Goal: Task Accomplishment & Management: Complete application form

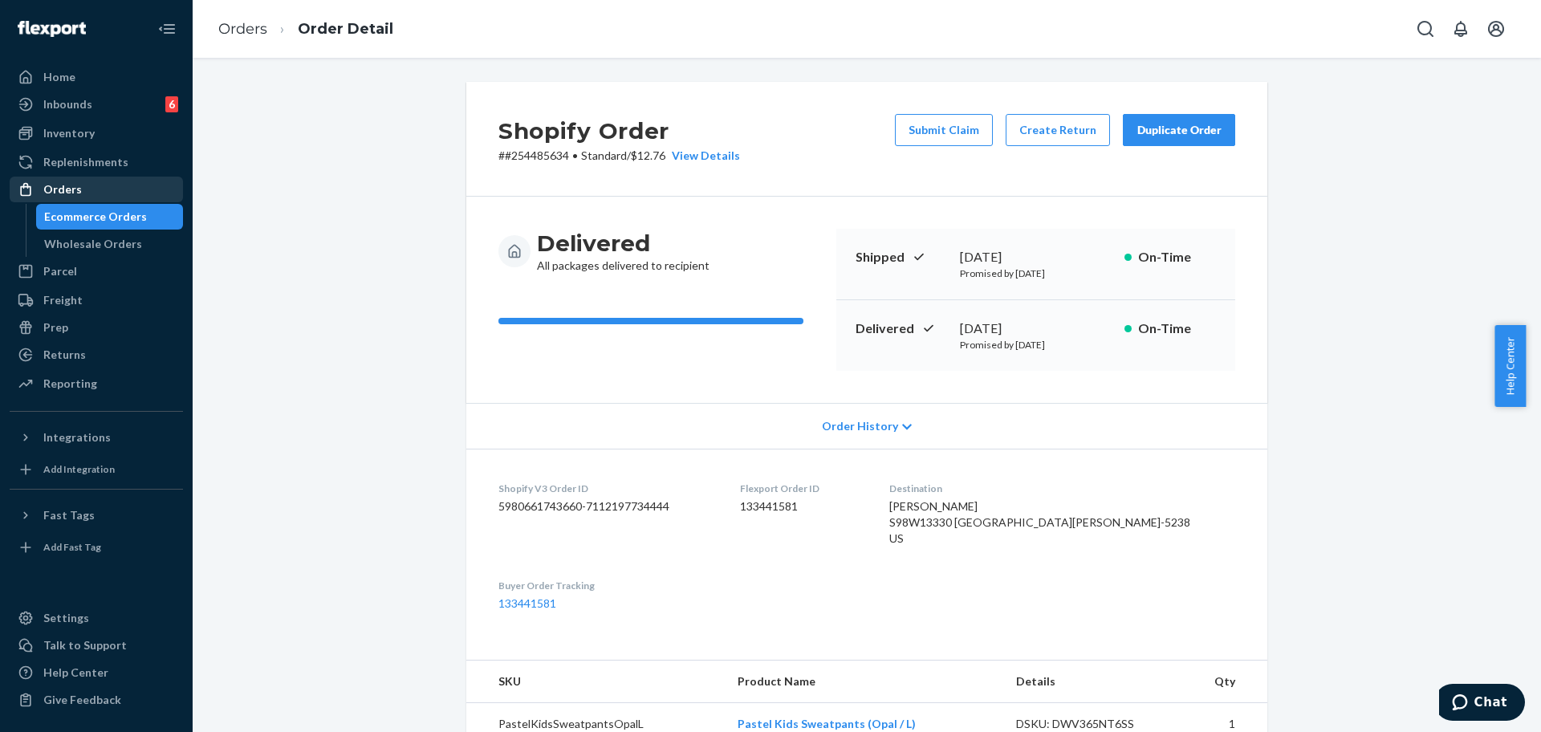
click at [83, 185] on div "Orders" at bounding box center [96, 189] width 170 height 22
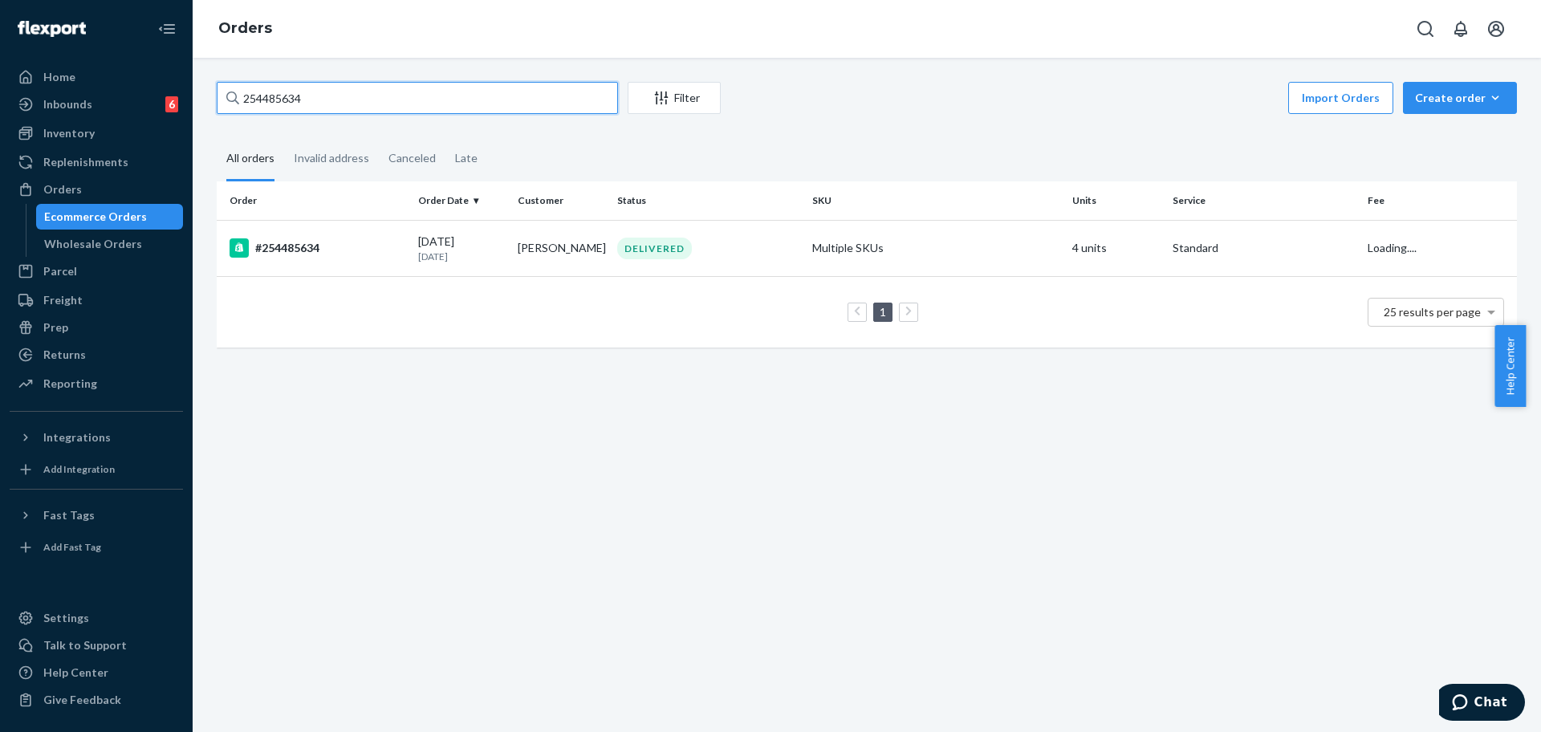
click at [372, 105] on input "254485634" at bounding box center [417, 98] width 401 height 32
click at [277, 104] on input "254485634" at bounding box center [417, 98] width 401 height 32
paste input "[URL][DOMAIN_NAME]"
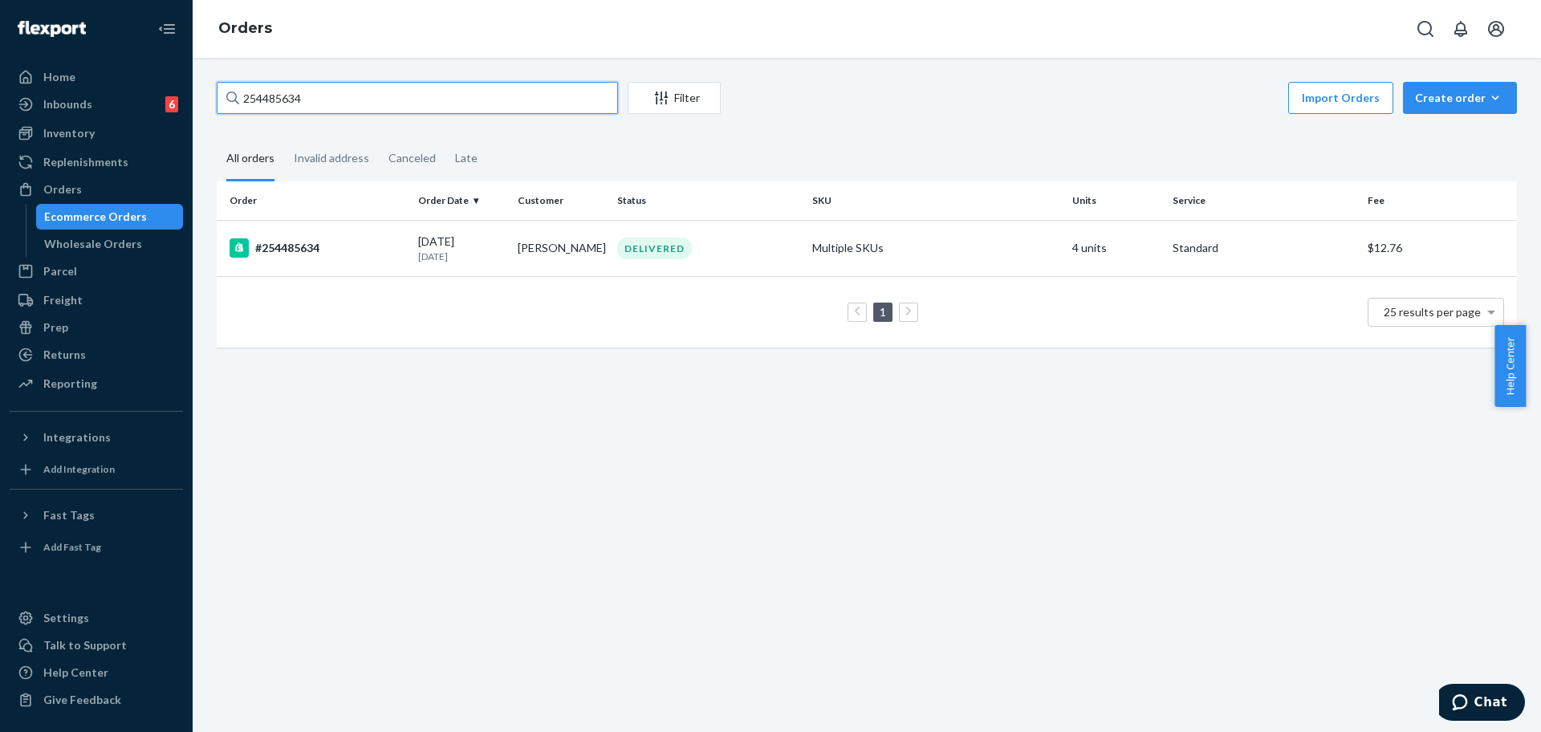
type input "[URL][DOMAIN_NAME]"
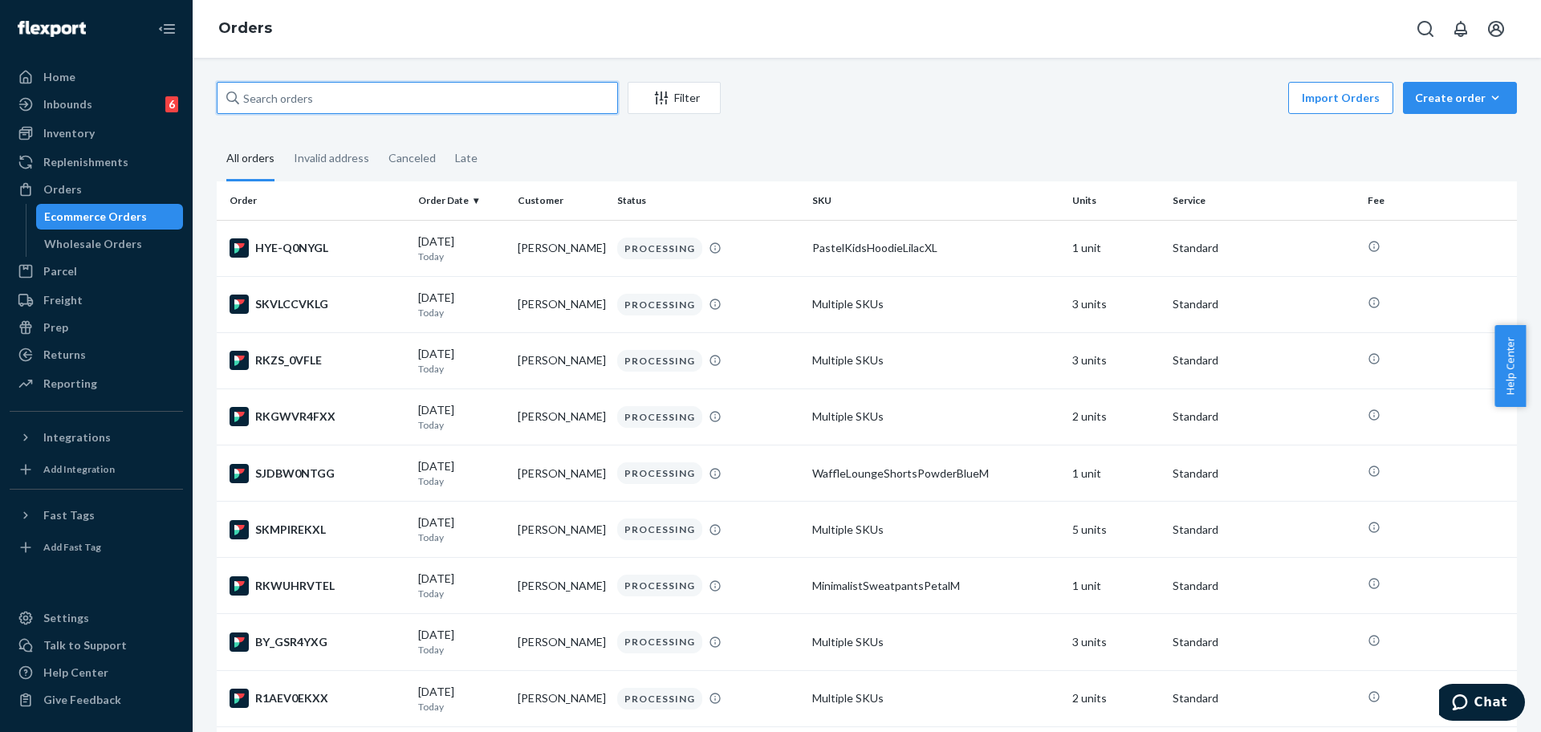
paste input "254695012"
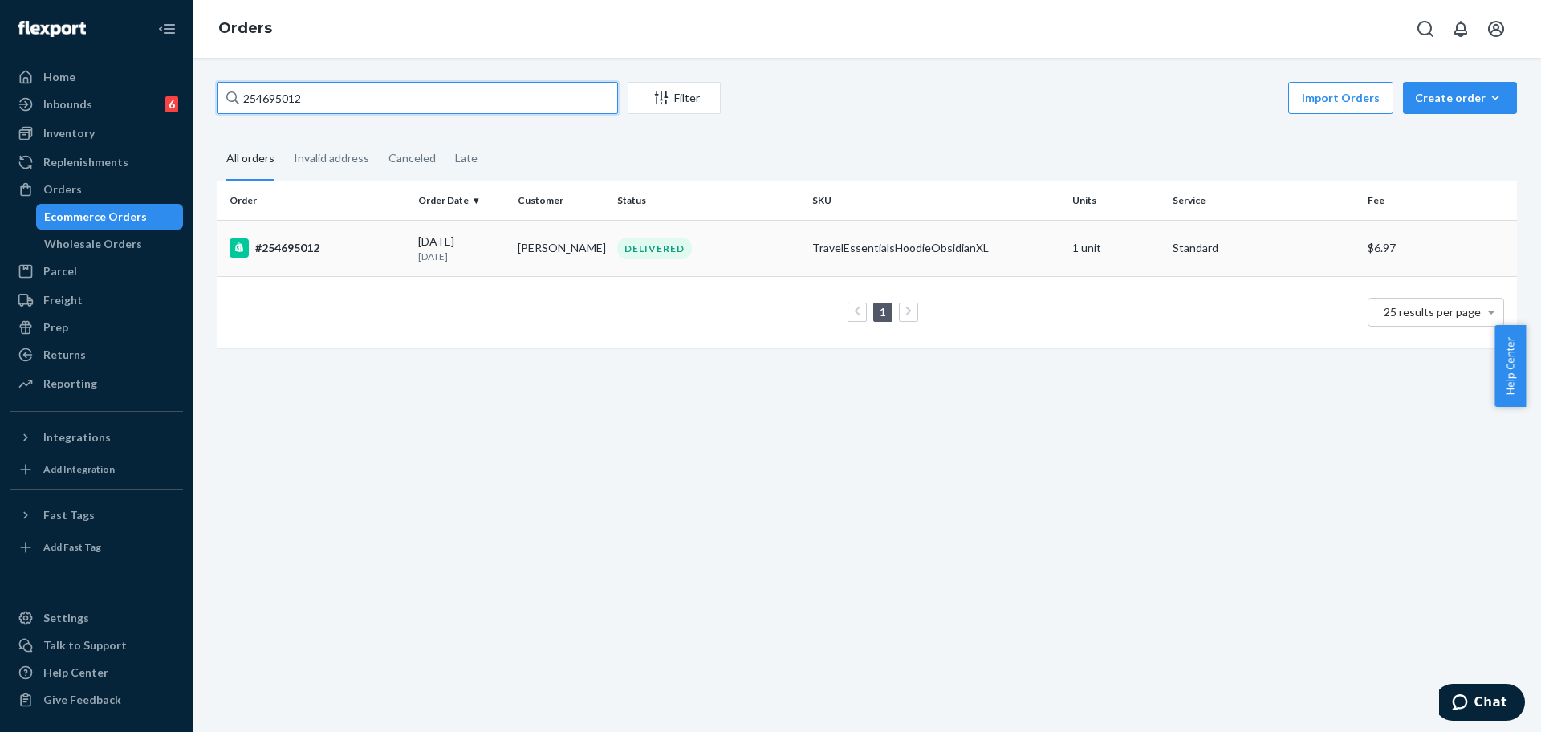
type input "254695012"
click at [328, 247] on div "#254695012" at bounding box center [317, 247] width 176 height 19
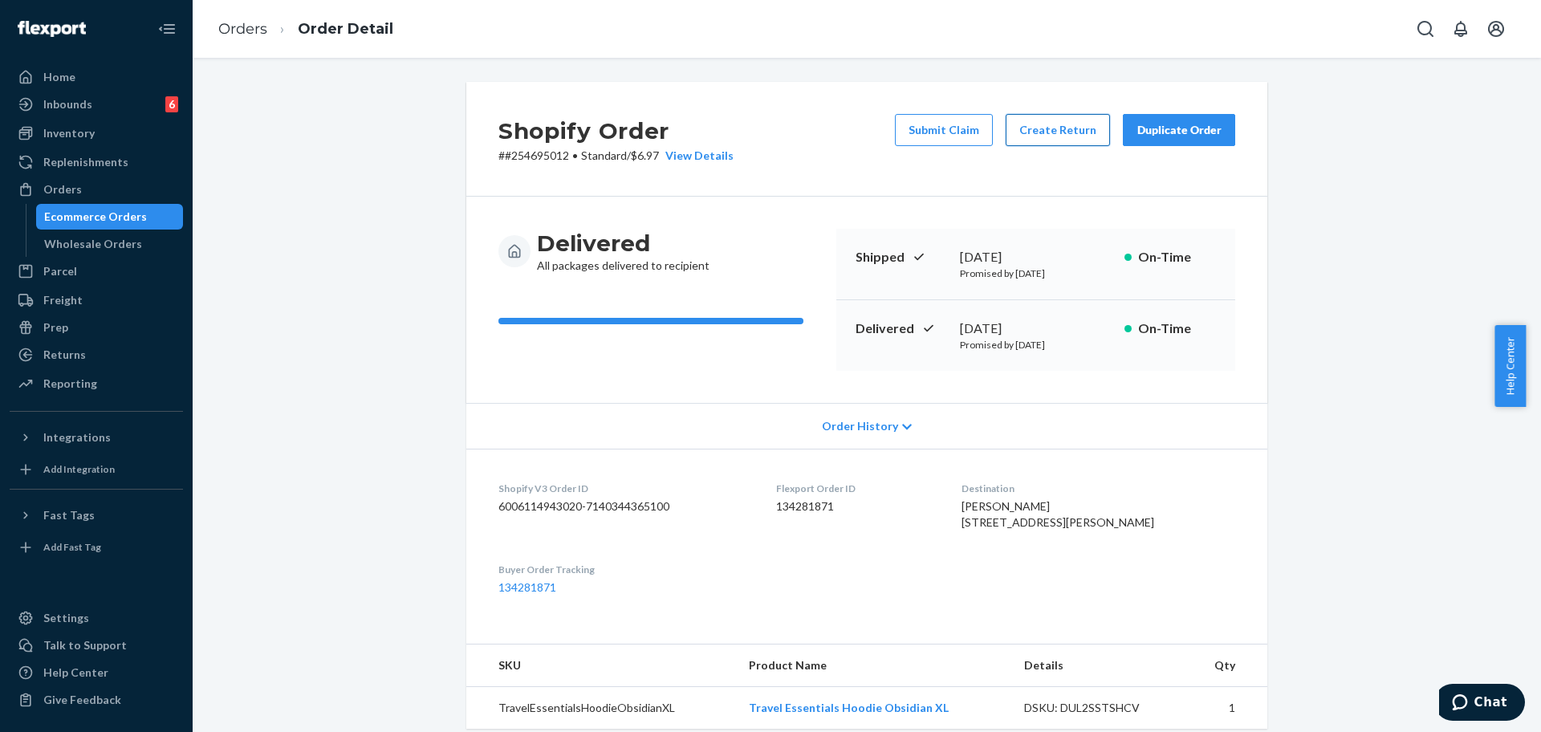
click at [1042, 132] on button "Create Return" at bounding box center [1057, 130] width 104 height 32
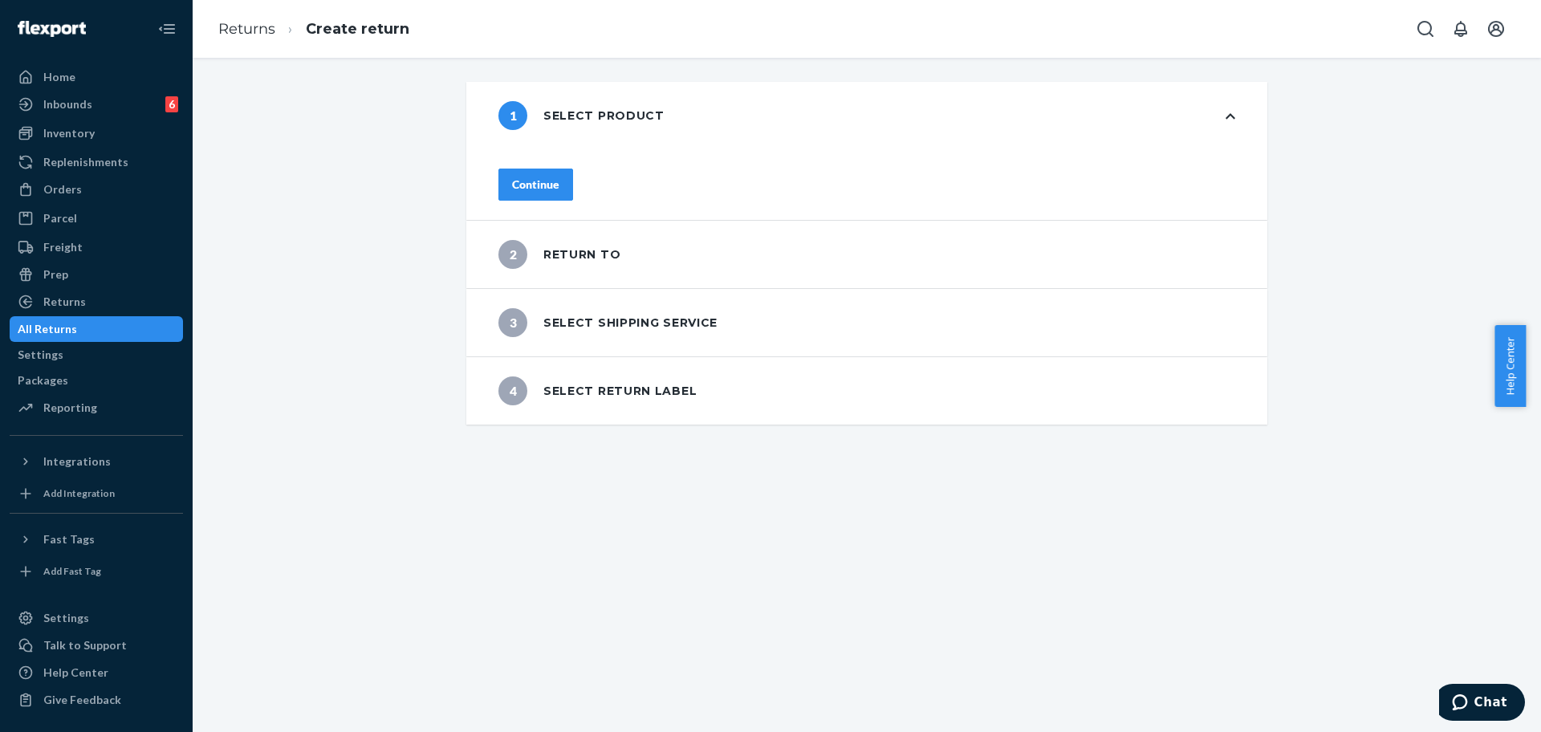
click at [559, 177] on div "Continue" at bounding box center [535, 185] width 47 height 16
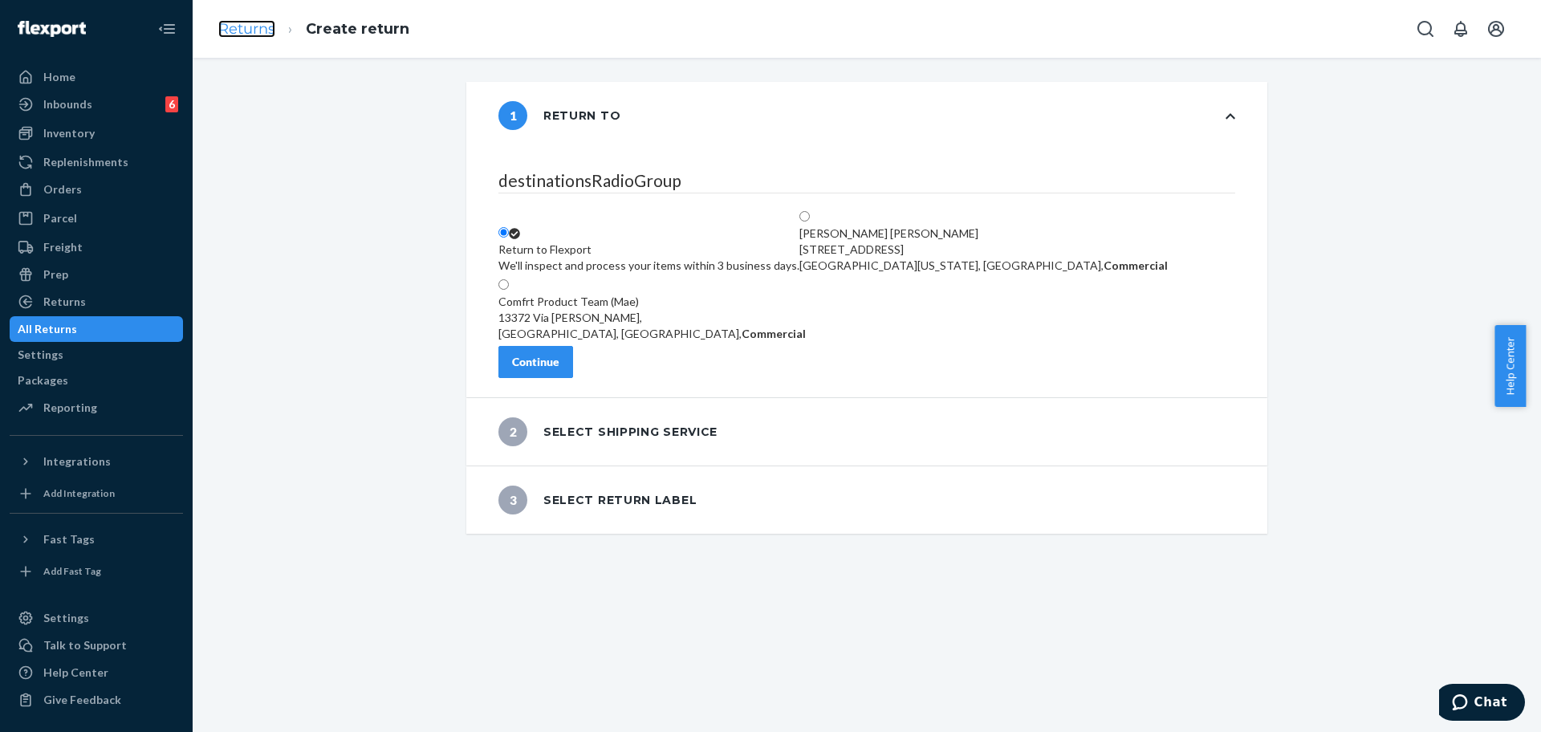
click at [242, 30] on link "Returns" at bounding box center [246, 29] width 57 height 18
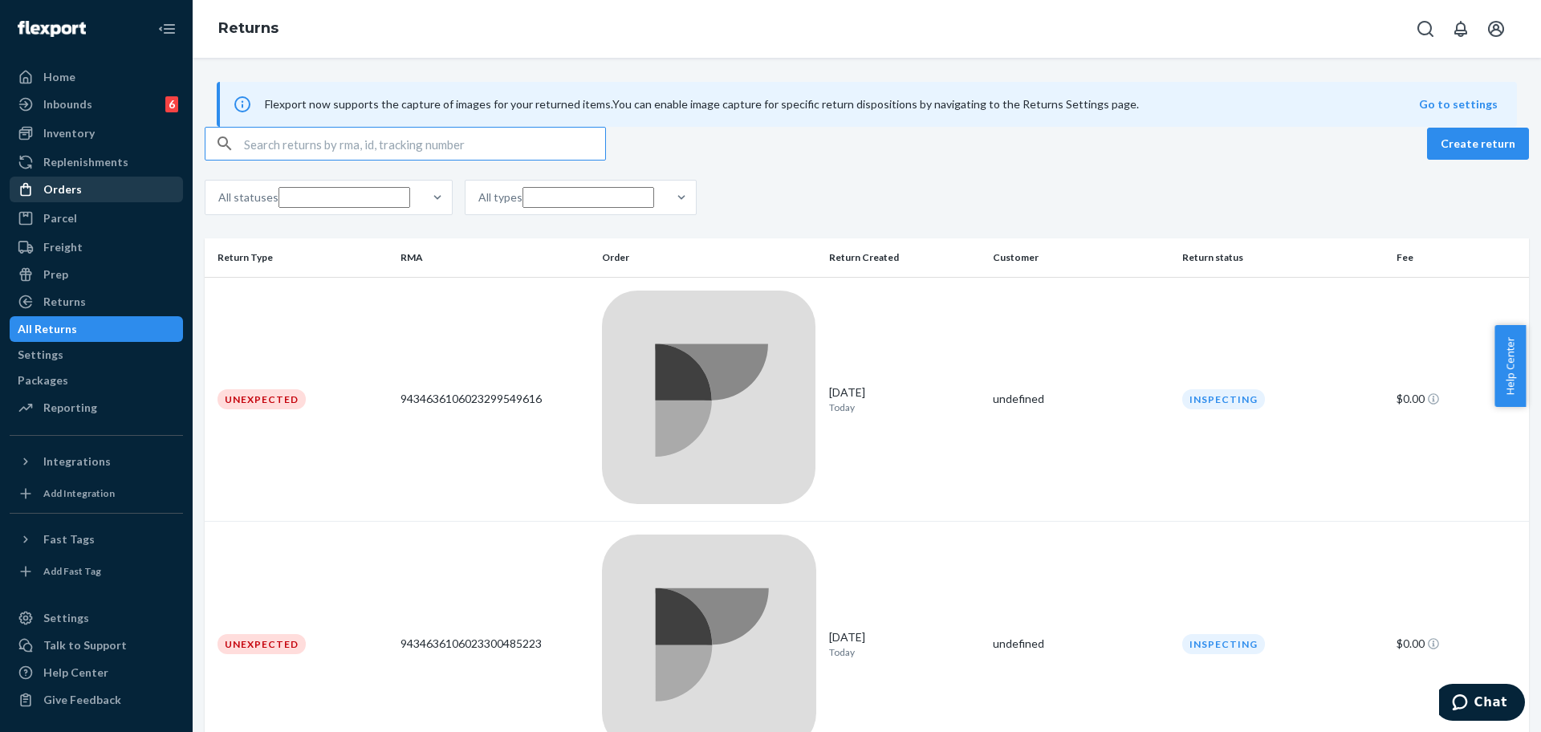
click at [97, 188] on div "Orders" at bounding box center [96, 189] width 170 height 22
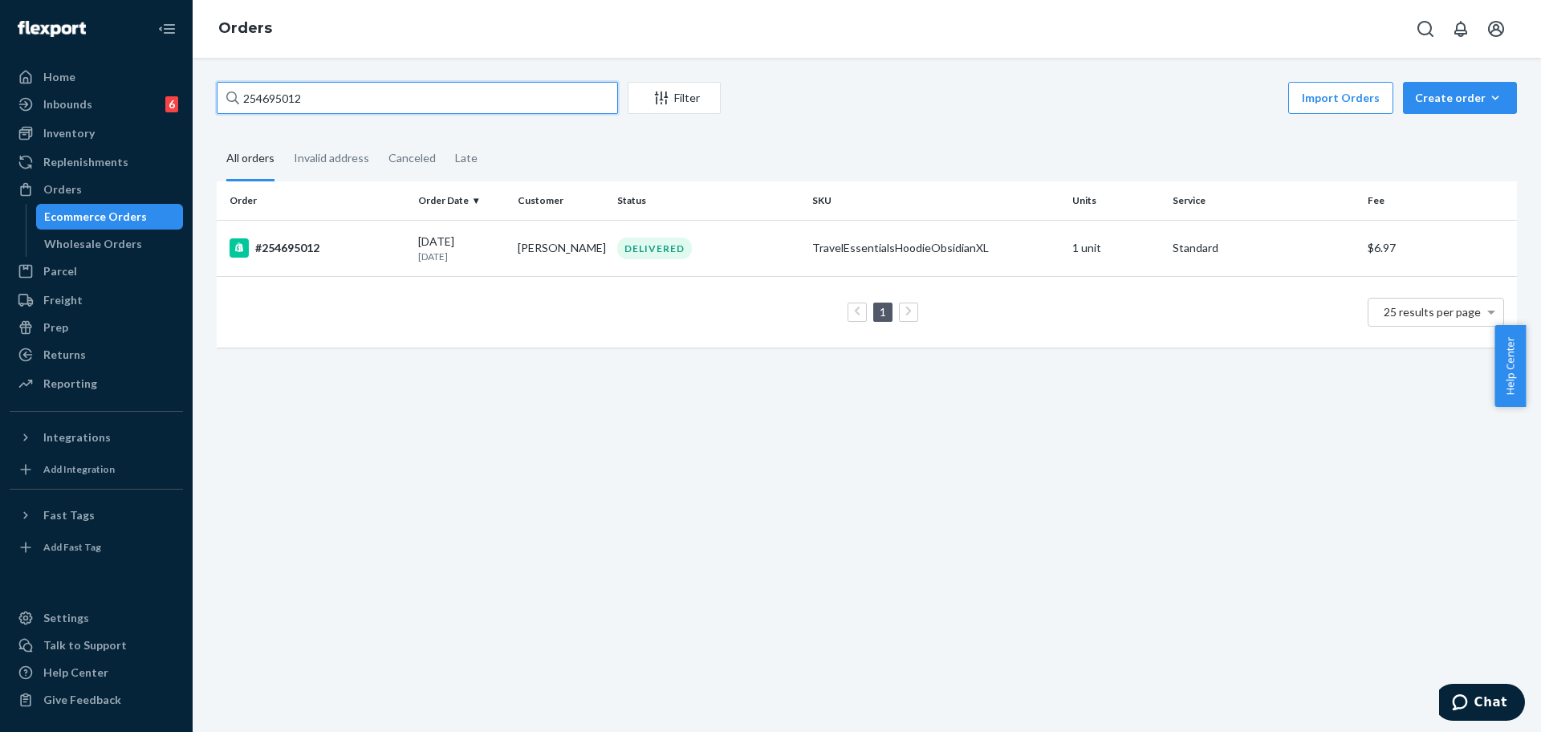
click at [397, 98] on input "254695012" at bounding box center [417, 98] width 401 height 32
click at [323, 251] on div "#254695012" at bounding box center [317, 247] width 176 height 19
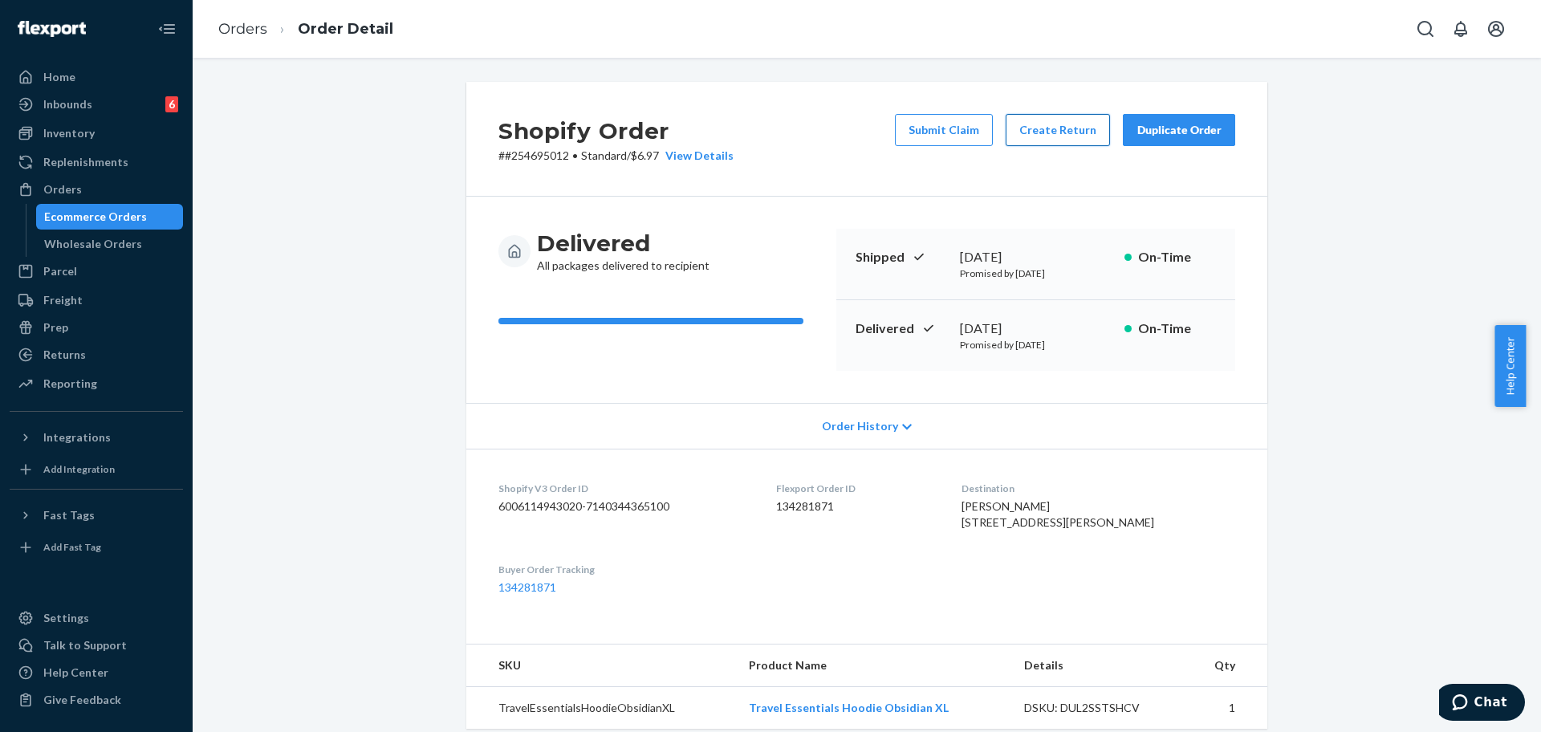
click at [1059, 130] on button "Create Return" at bounding box center [1057, 130] width 104 height 32
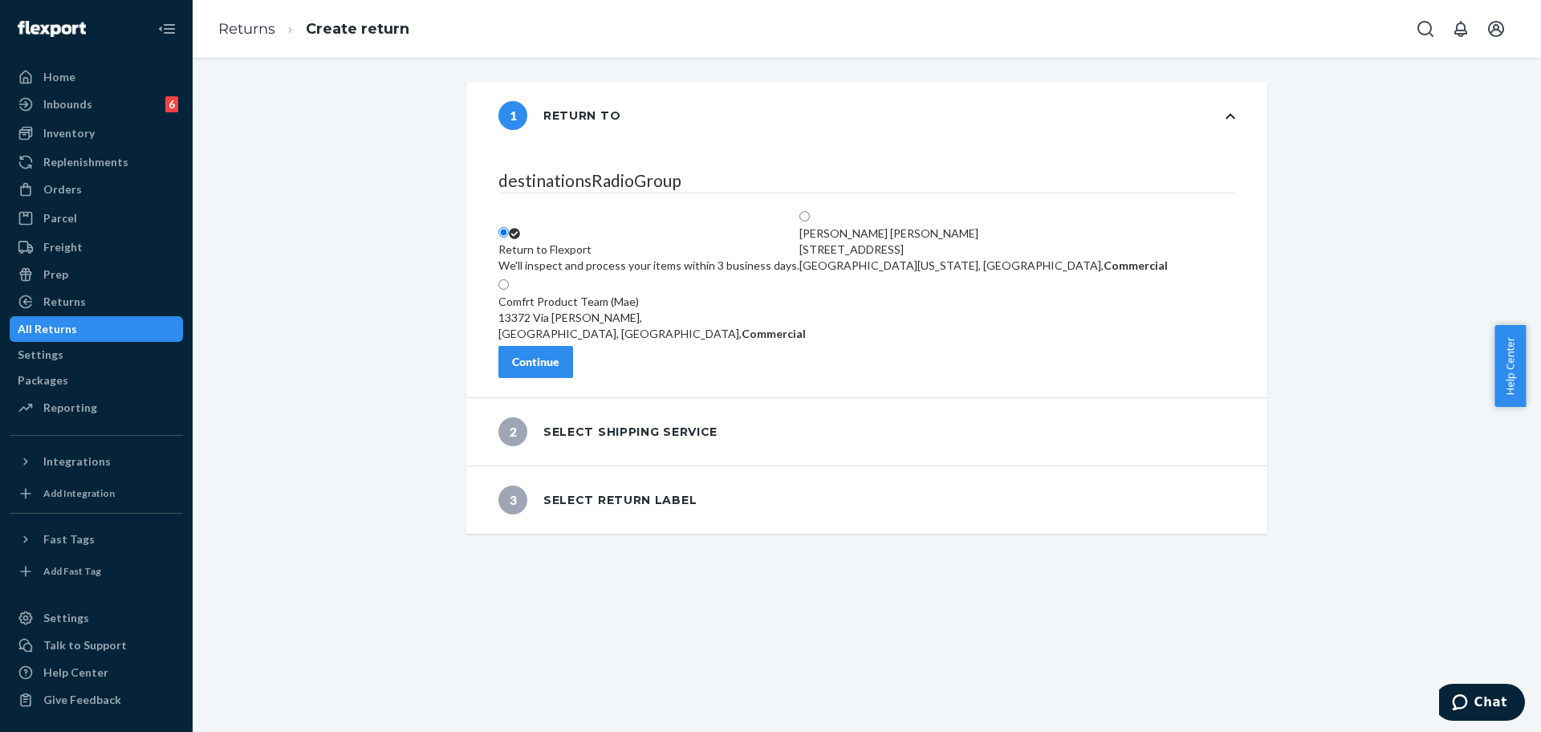
click at [579, 387] on div "destinationsRadioGroup Return to Flexport We'll inspect and process your items …" at bounding box center [866, 273] width 801 height 248
click at [573, 378] on button "Continue" at bounding box center [535, 362] width 75 height 32
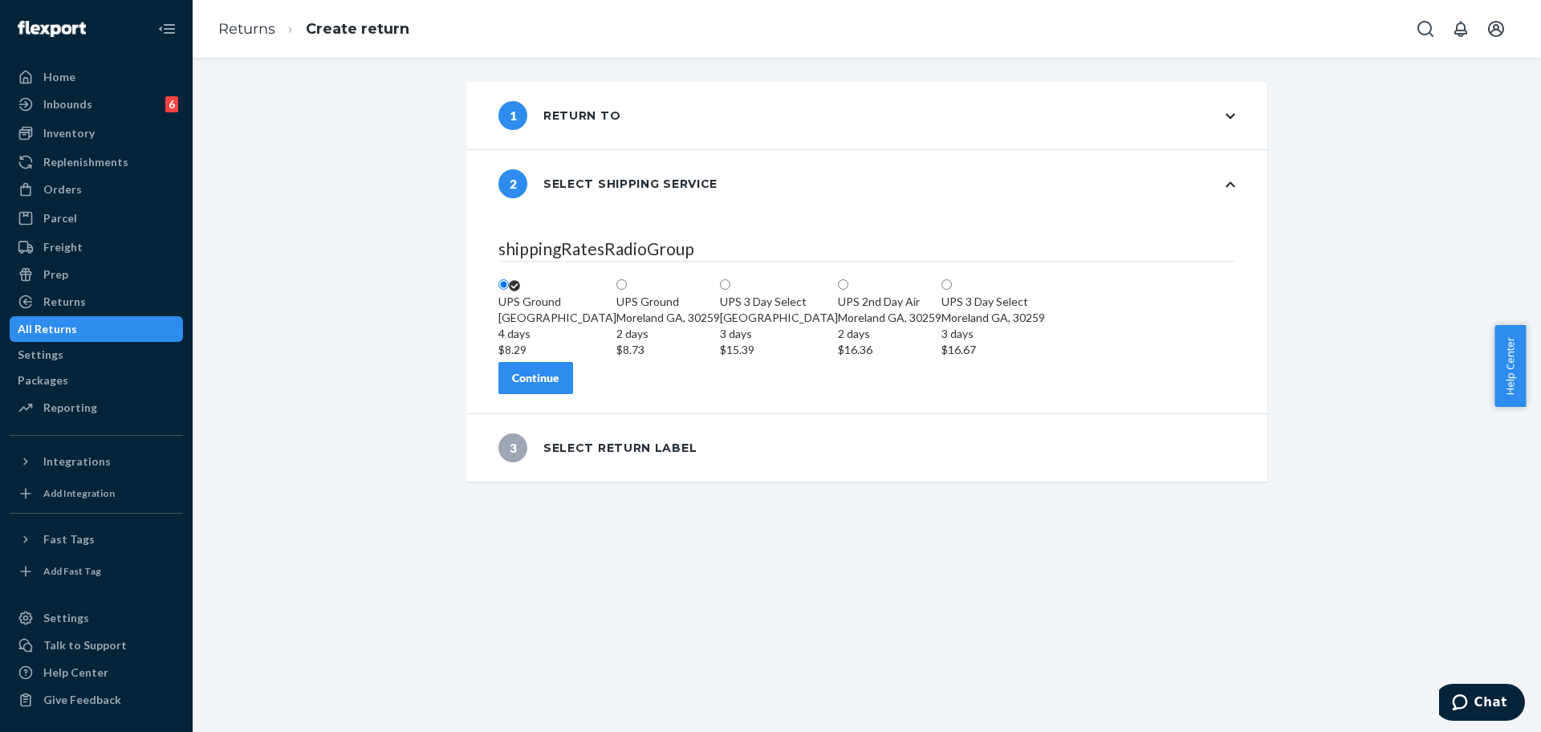
click at [554, 394] on button "Continue" at bounding box center [535, 378] width 75 height 32
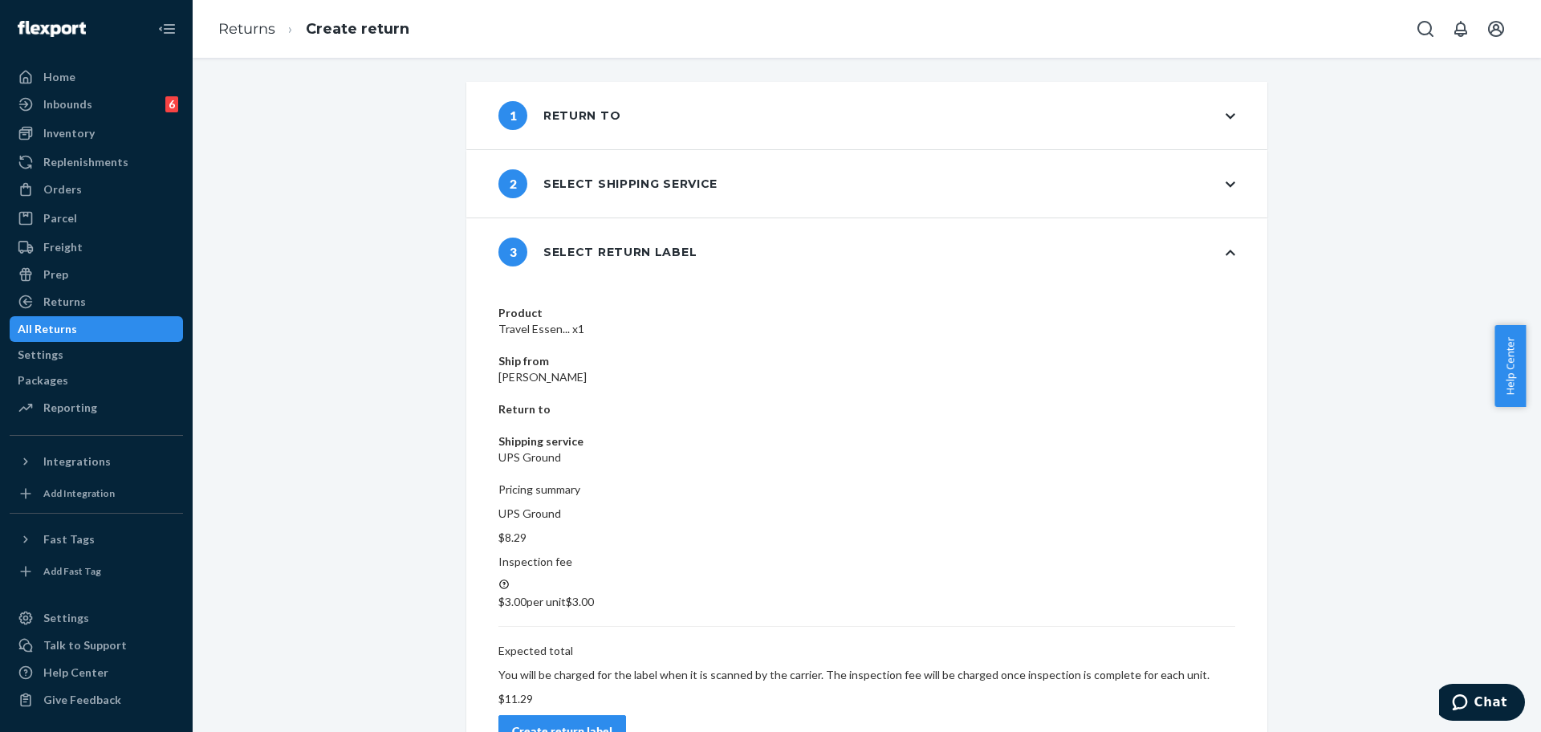
click at [612, 723] on div "Create return label" at bounding box center [562, 731] width 100 height 16
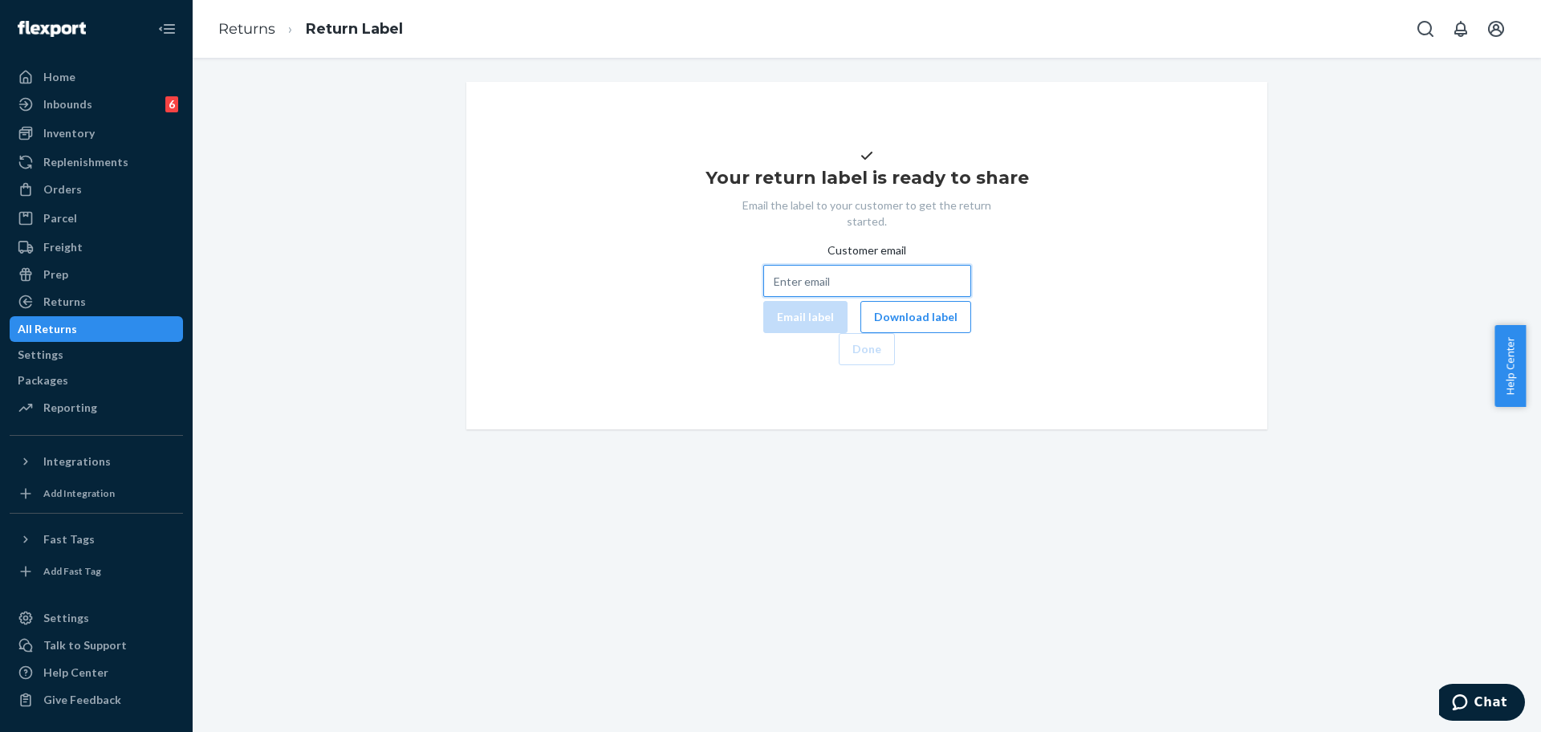
click at [763, 297] on input "Customer email" at bounding box center [867, 281] width 208 height 32
paste input "[EMAIL_ADDRESS][DOMAIN_NAME]"
type input "[EMAIL_ADDRESS][DOMAIN_NAME]"
click at [763, 333] on button "Email label" at bounding box center [805, 317] width 84 height 32
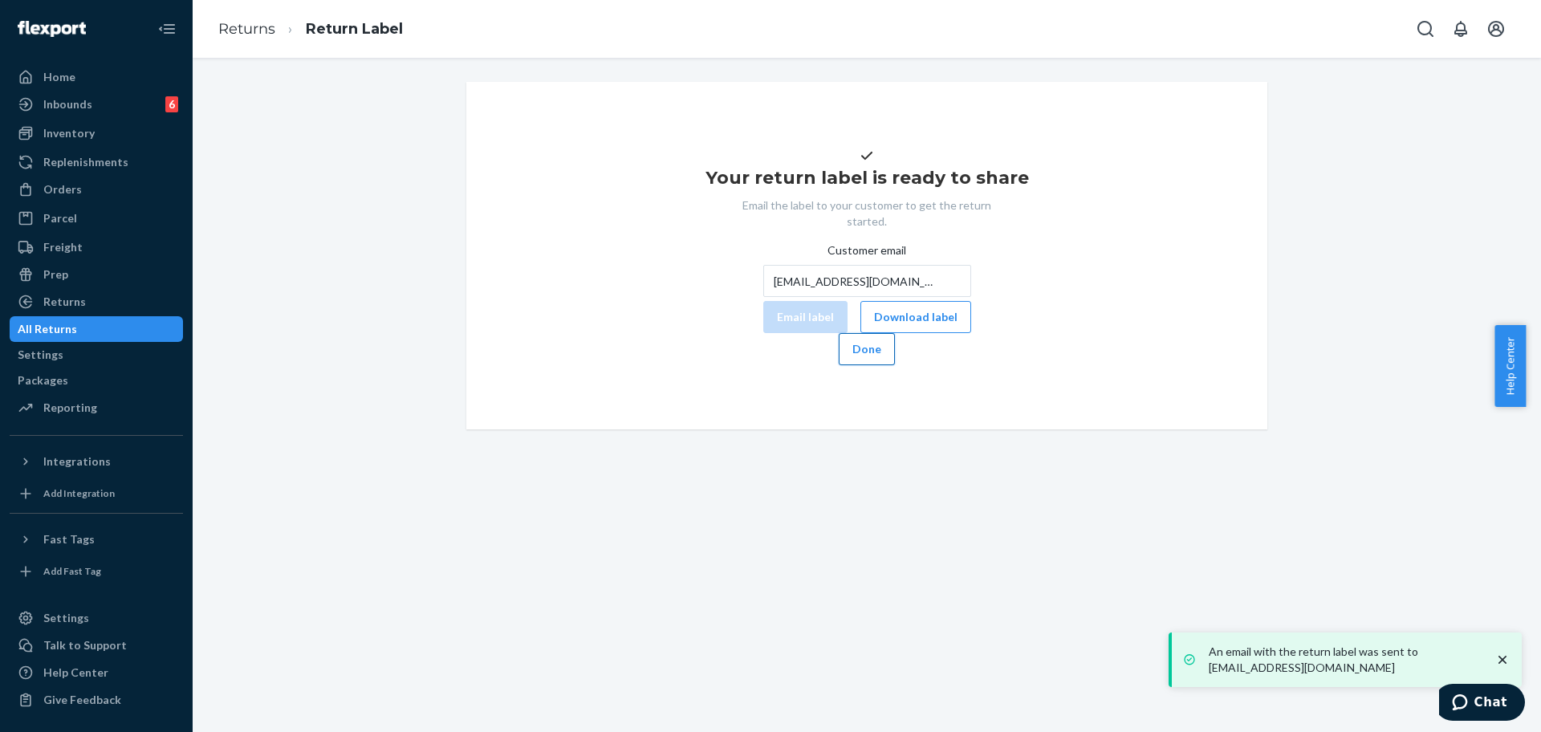
click at [895, 365] on button "Done" at bounding box center [867, 349] width 56 height 32
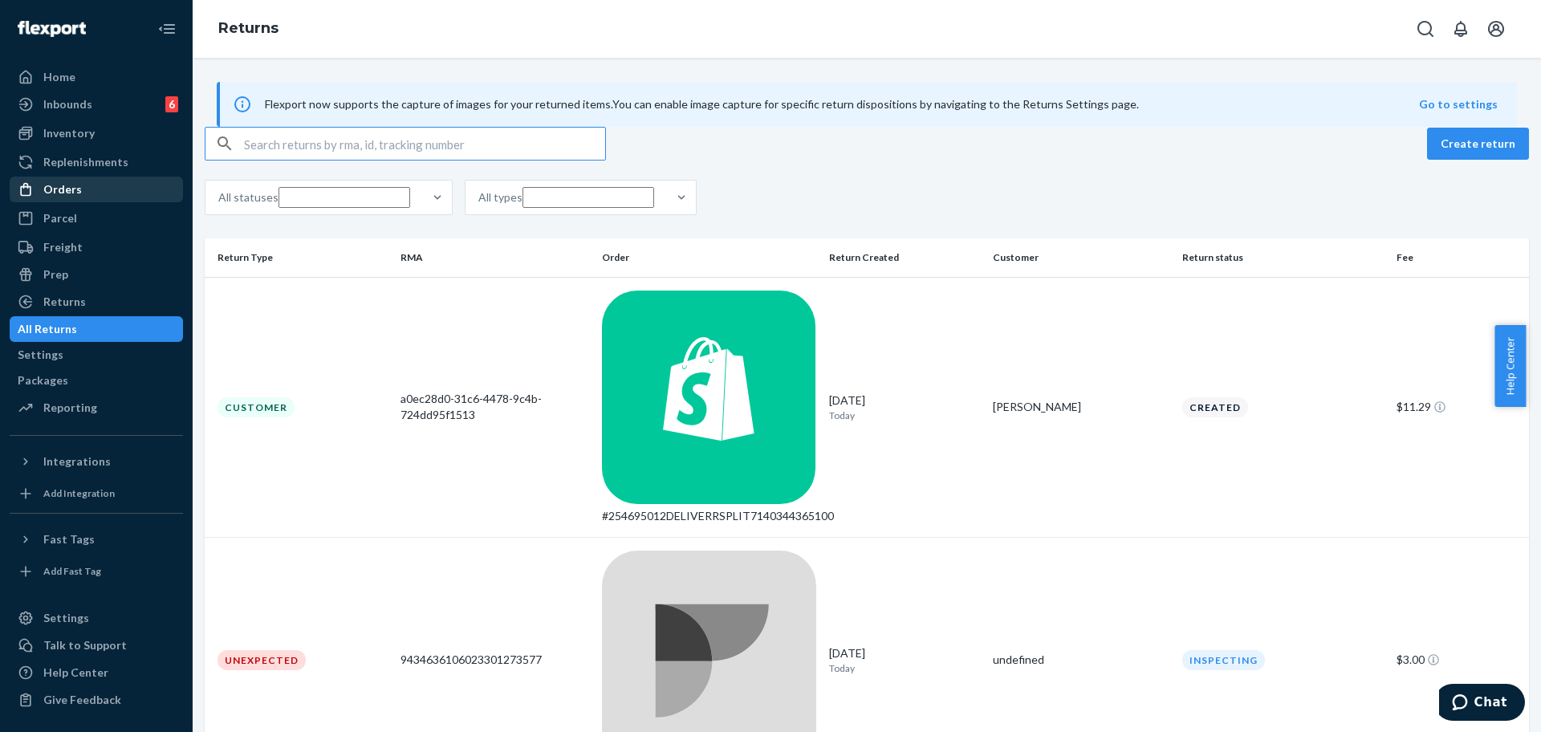
click at [83, 189] on div "Orders" at bounding box center [96, 189] width 170 height 22
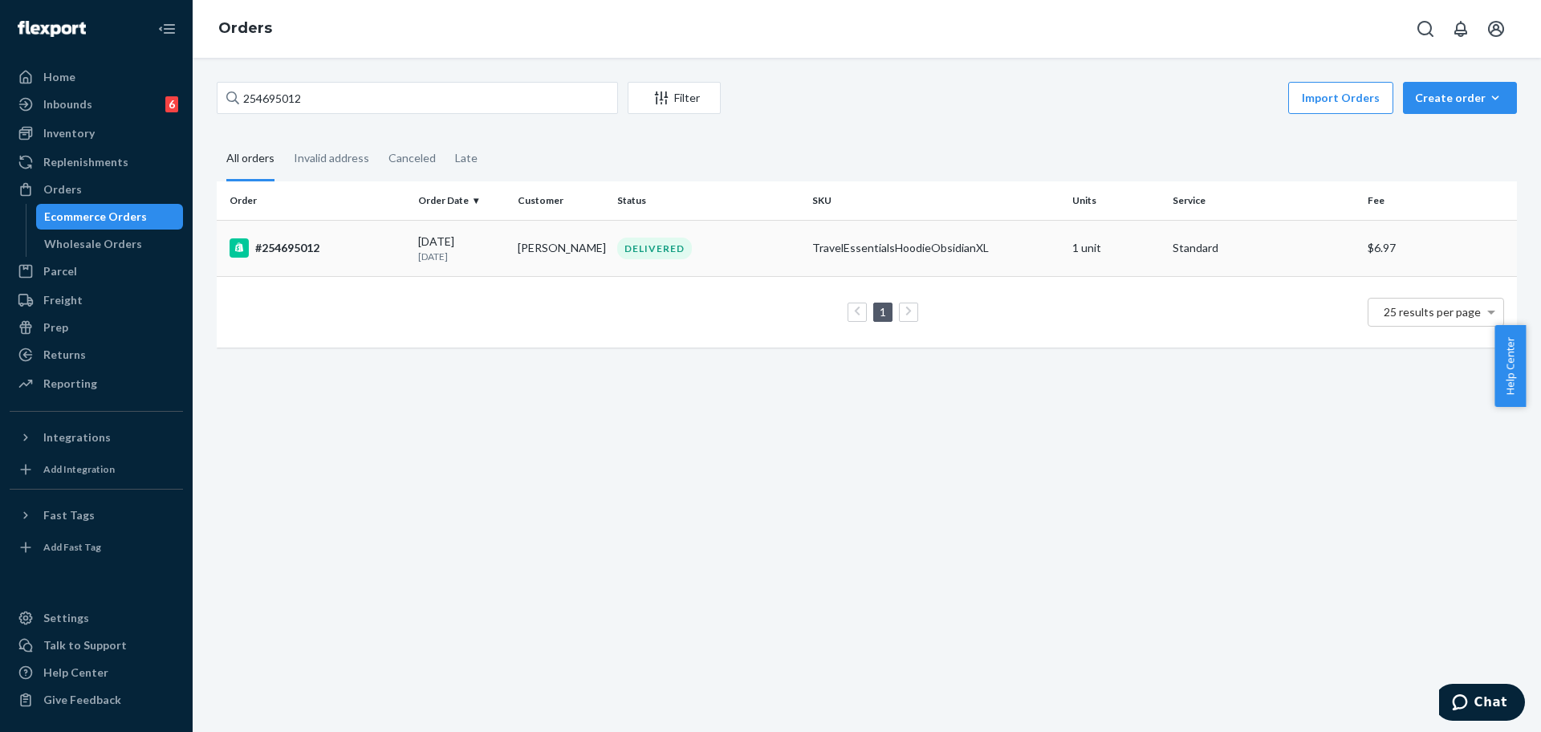
click at [359, 241] on div "#254695012" at bounding box center [317, 247] width 176 height 19
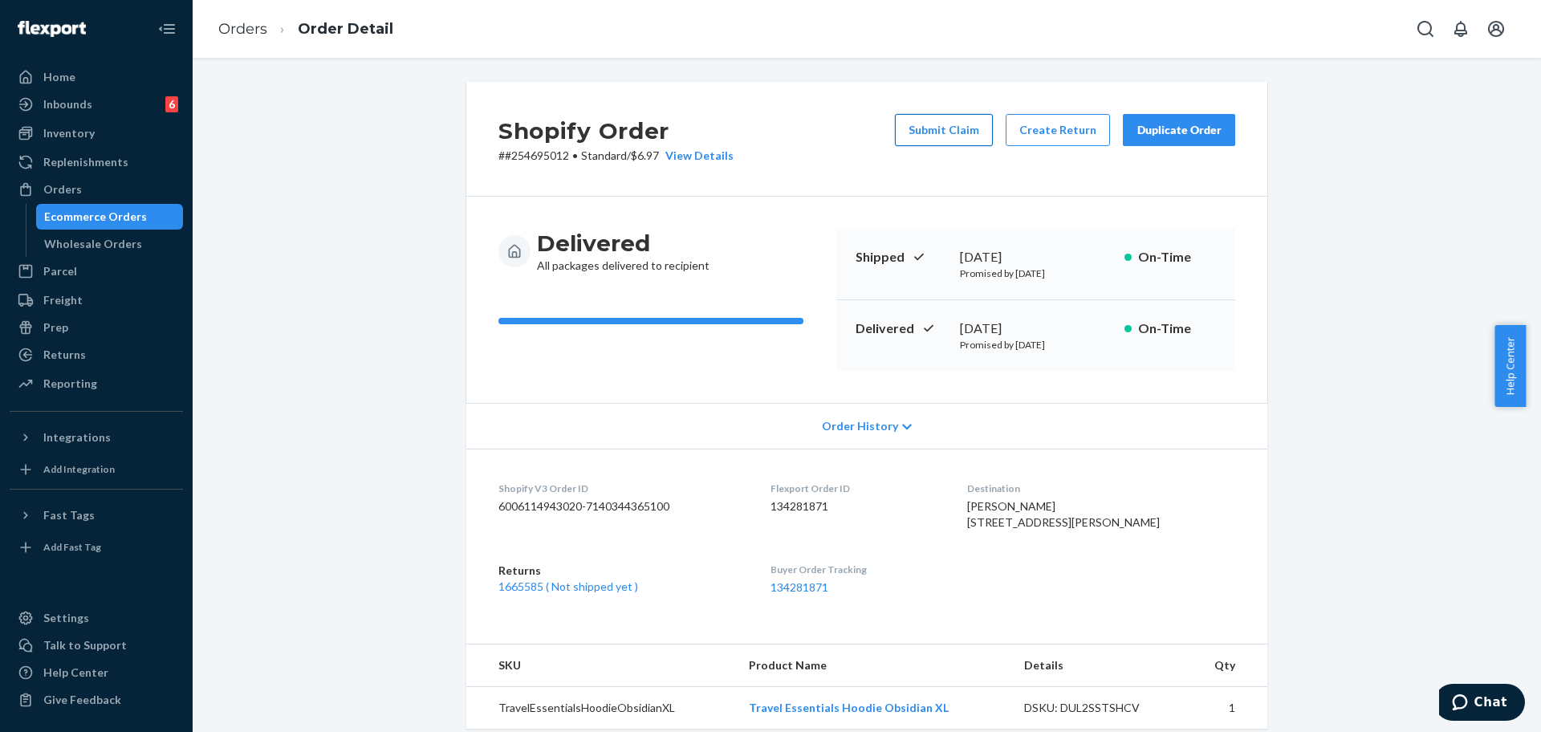
click at [941, 135] on button "Submit Claim" at bounding box center [944, 130] width 98 height 32
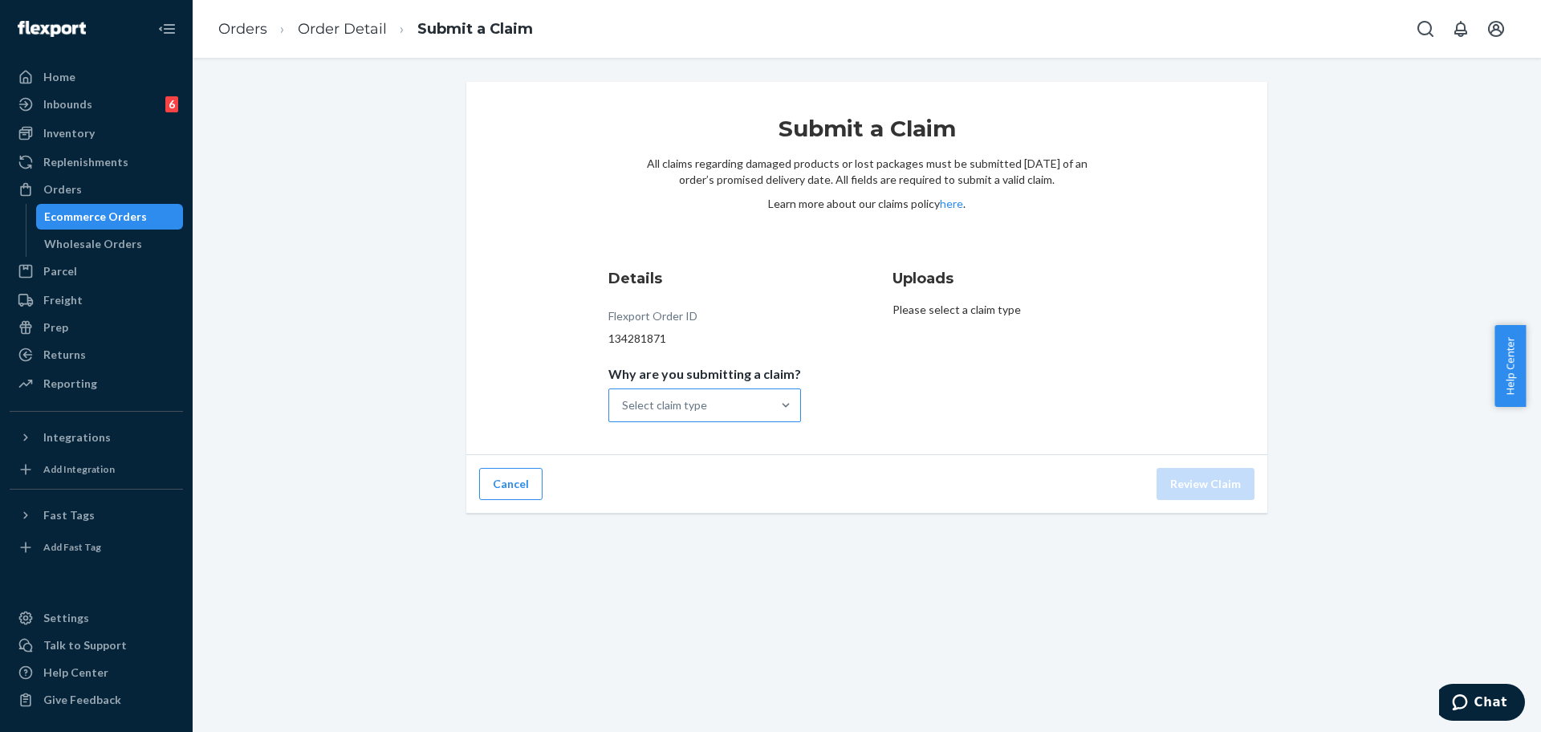
click at [734, 407] on div "Select claim type" at bounding box center [690, 405] width 162 height 32
click at [623, 407] on input "Why are you submitting a claim? Select claim type" at bounding box center [623, 405] width 2 height 16
click at [733, 506] on div "Incorrect product" at bounding box center [704, 509] width 186 height 32
click at [623, 413] on input "Why are you submitting a claim? option Incorrect product focused, 3 of 4. 4 res…" at bounding box center [623, 405] width 2 height 16
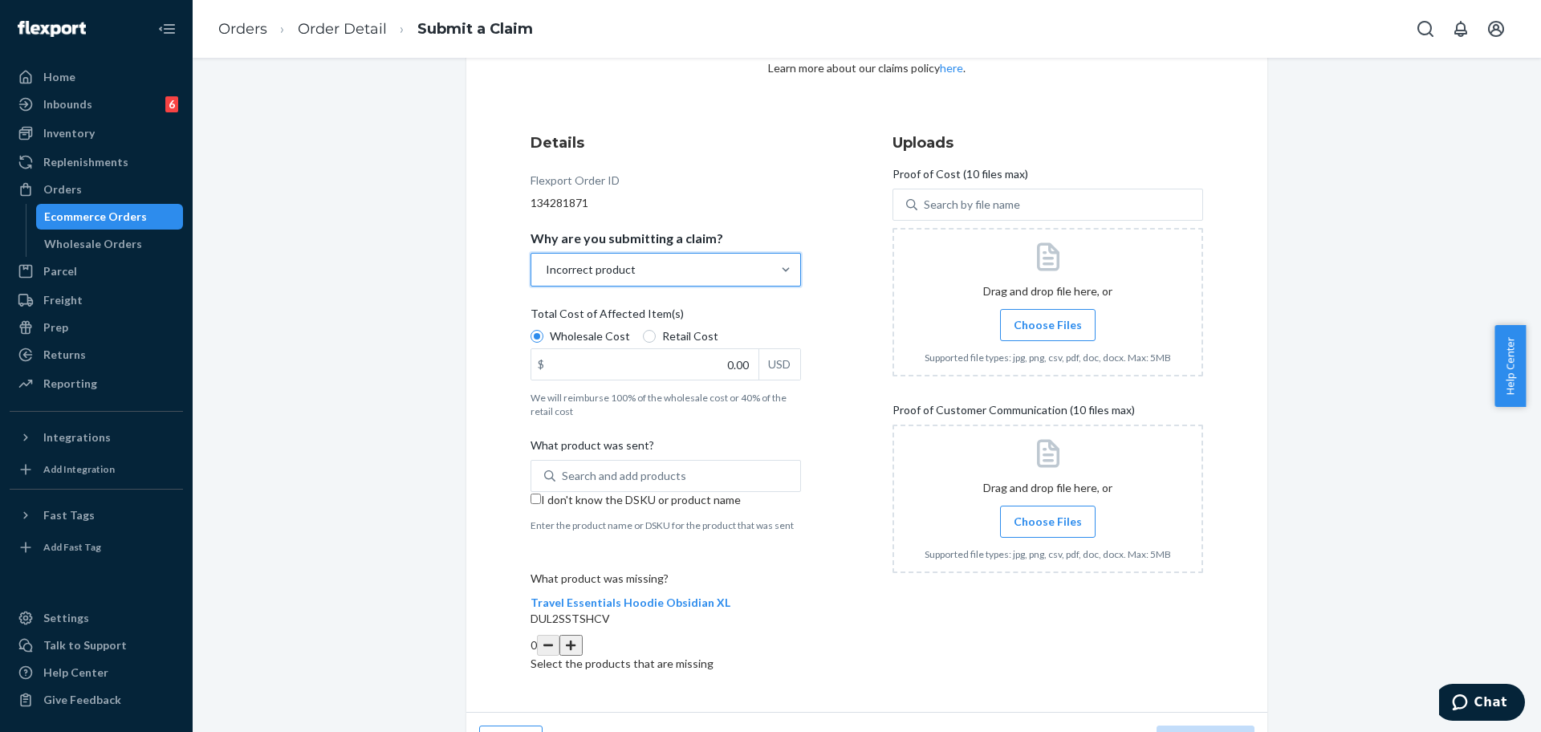
scroll to position [155, 0]
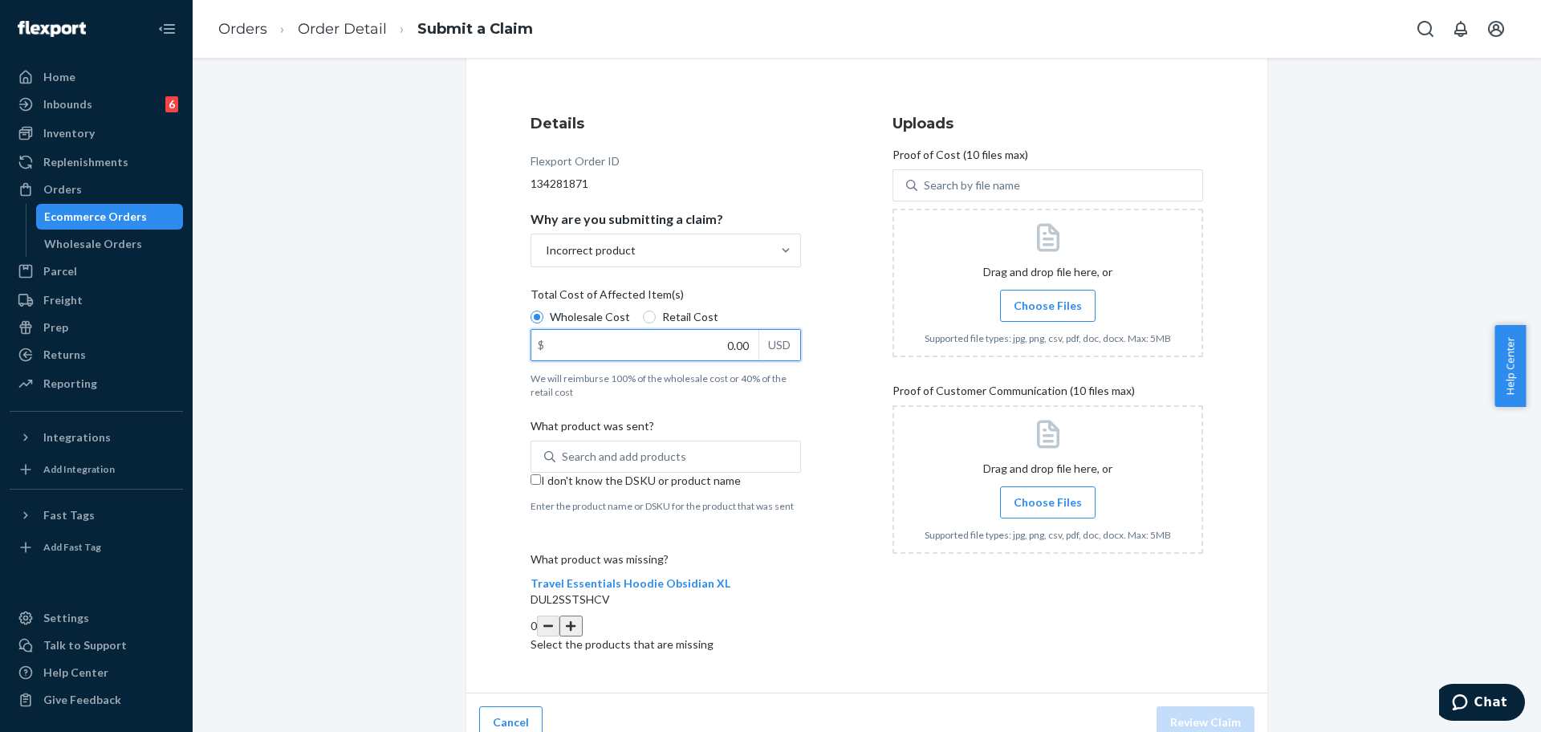
click at [709, 343] on input "0.00" at bounding box center [644, 345] width 227 height 30
type input "50.00"
click at [607, 482] on span "I don't know the DSKU or product name" at bounding box center [641, 480] width 200 height 14
click at [541, 482] on input "I don't know the DSKU or product name" at bounding box center [535, 479] width 10 height 10
checkbox input "true"
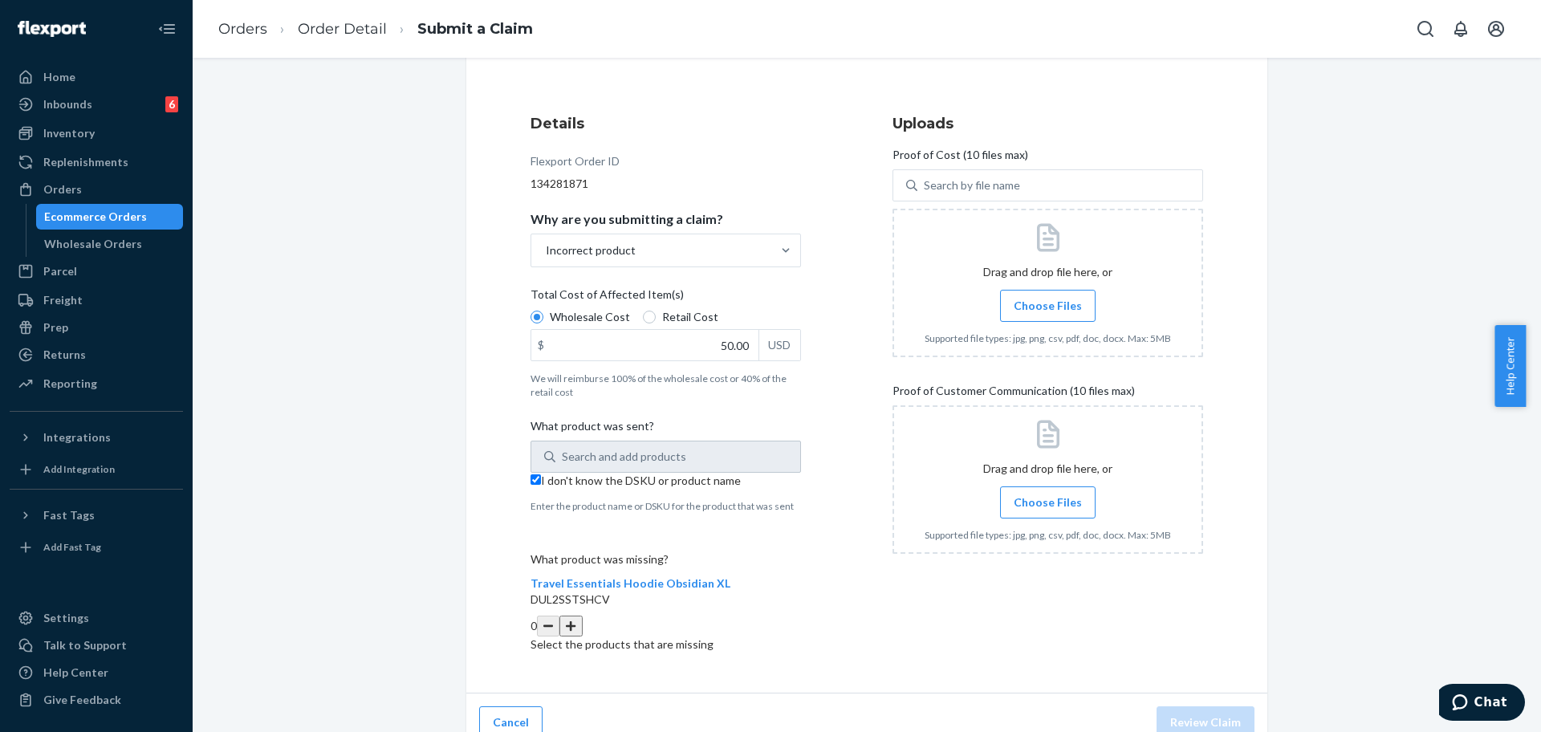
click at [1047, 299] on input "Choose Files" at bounding box center [1047, 306] width 1 height 18
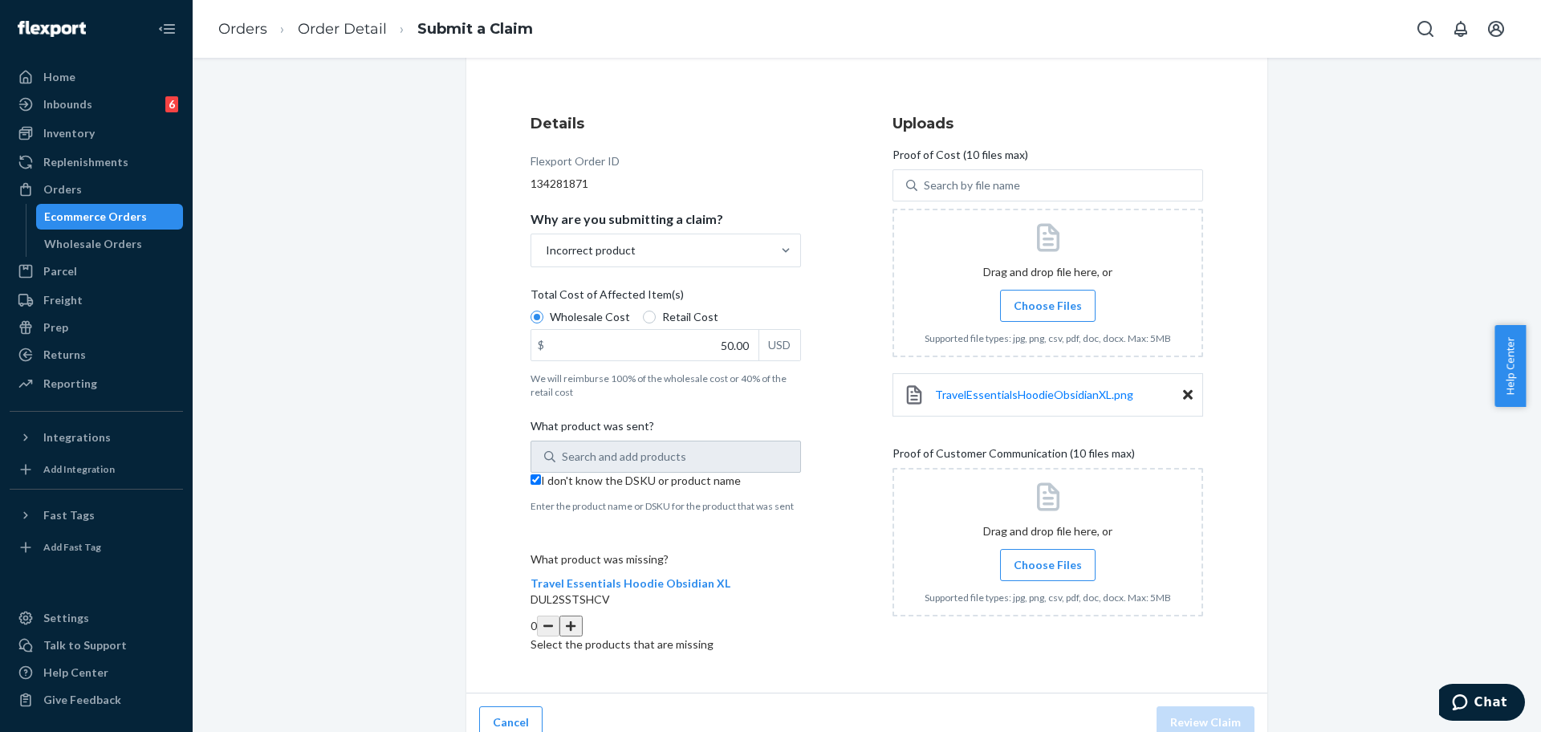
click at [582, 615] on button "button" at bounding box center [570, 625] width 22 height 21
click at [1062, 561] on span "Choose Files" at bounding box center [1047, 565] width 68 height 16
click at [1048, 561] on input "Choose Files" at bounding box center [1047, 565] width 1 height 18
click at [1078, 579] on label "Choose Files" at bounding box center [1047, 565] width 95 height 32
click at [1048, 574] on input "Choose Files" at bounding box center [1047, 565] width 1 height 18
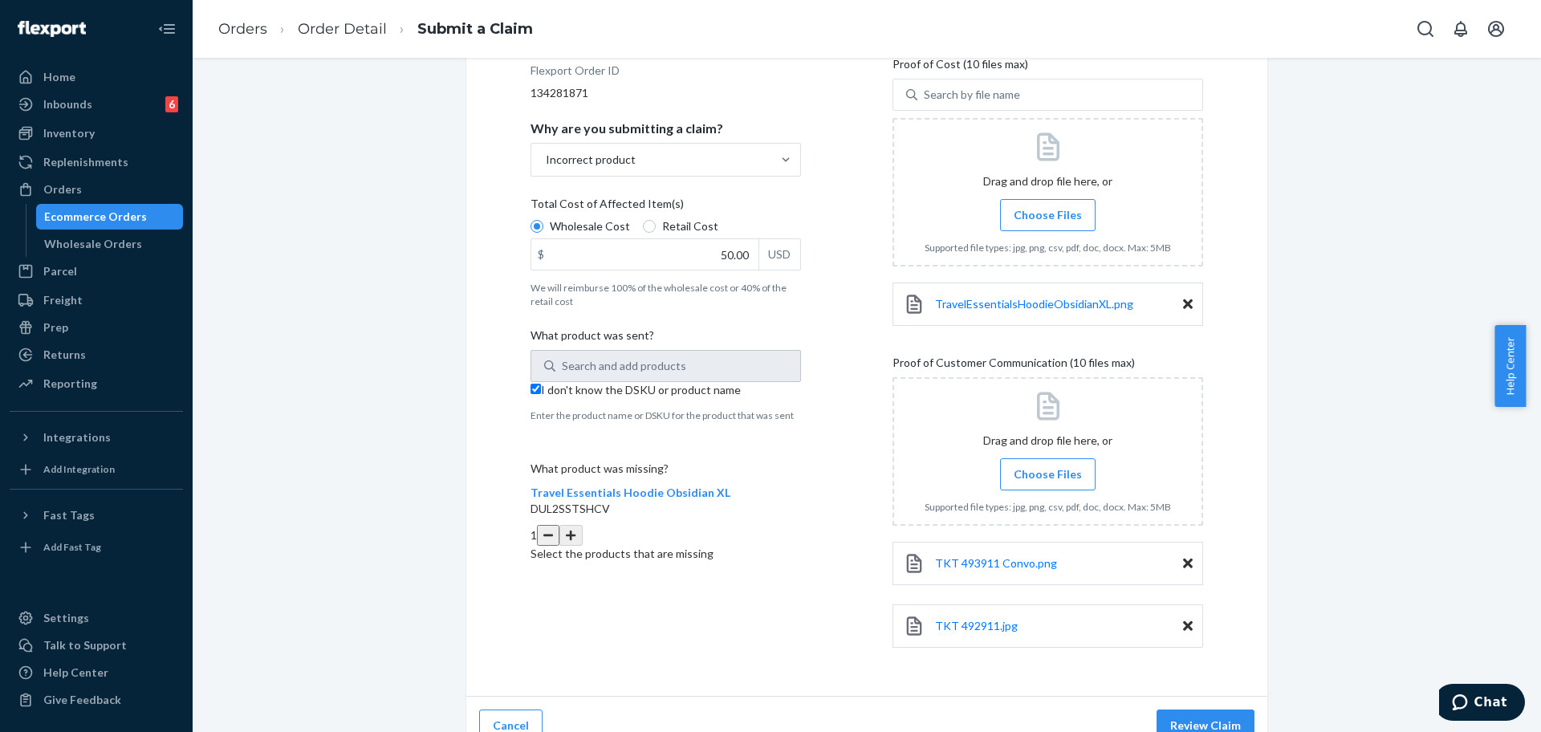
scroll to position [269, 0]
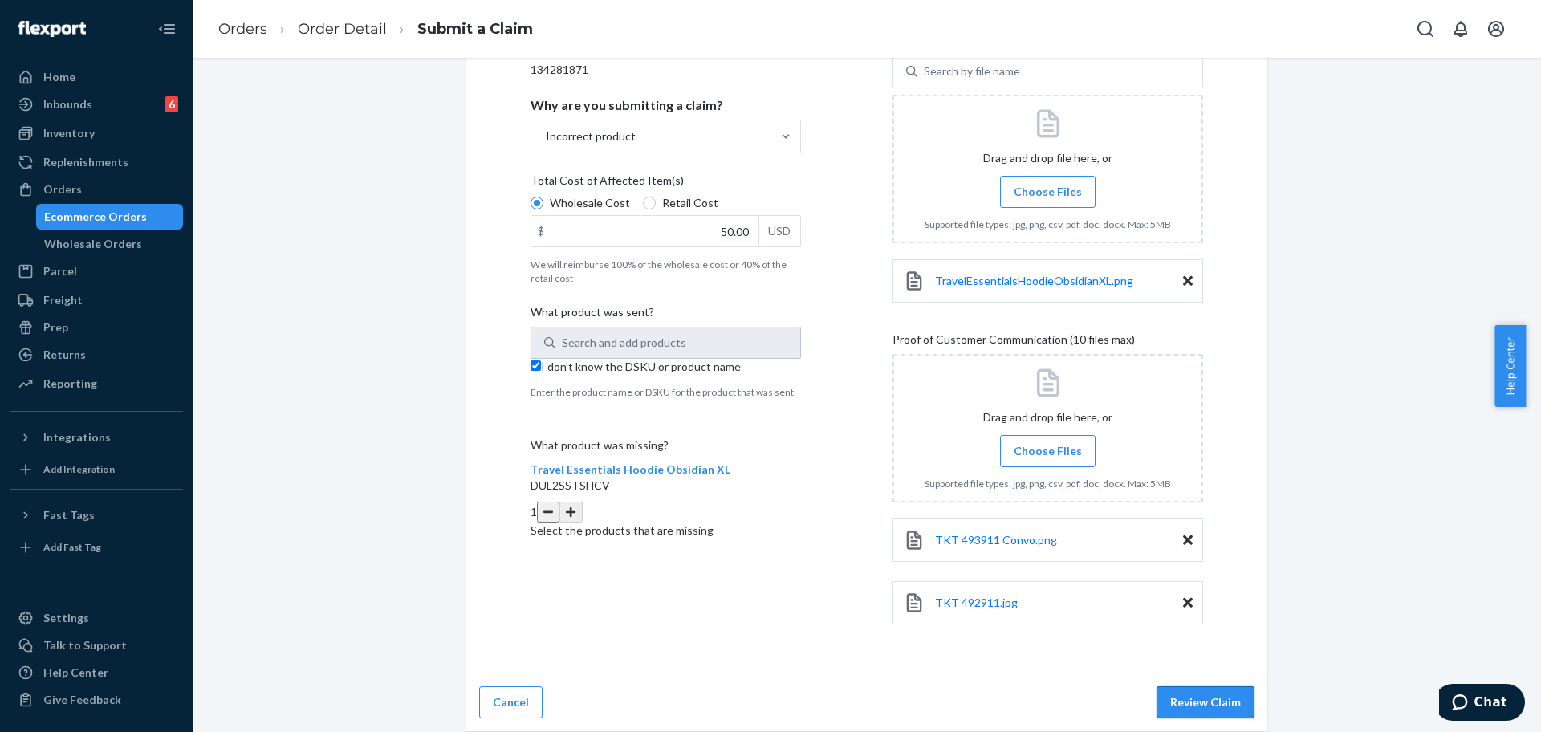
click at [1209, 705] on button "Review Claim" at bounding box center [1205, 702] width 98 height 32
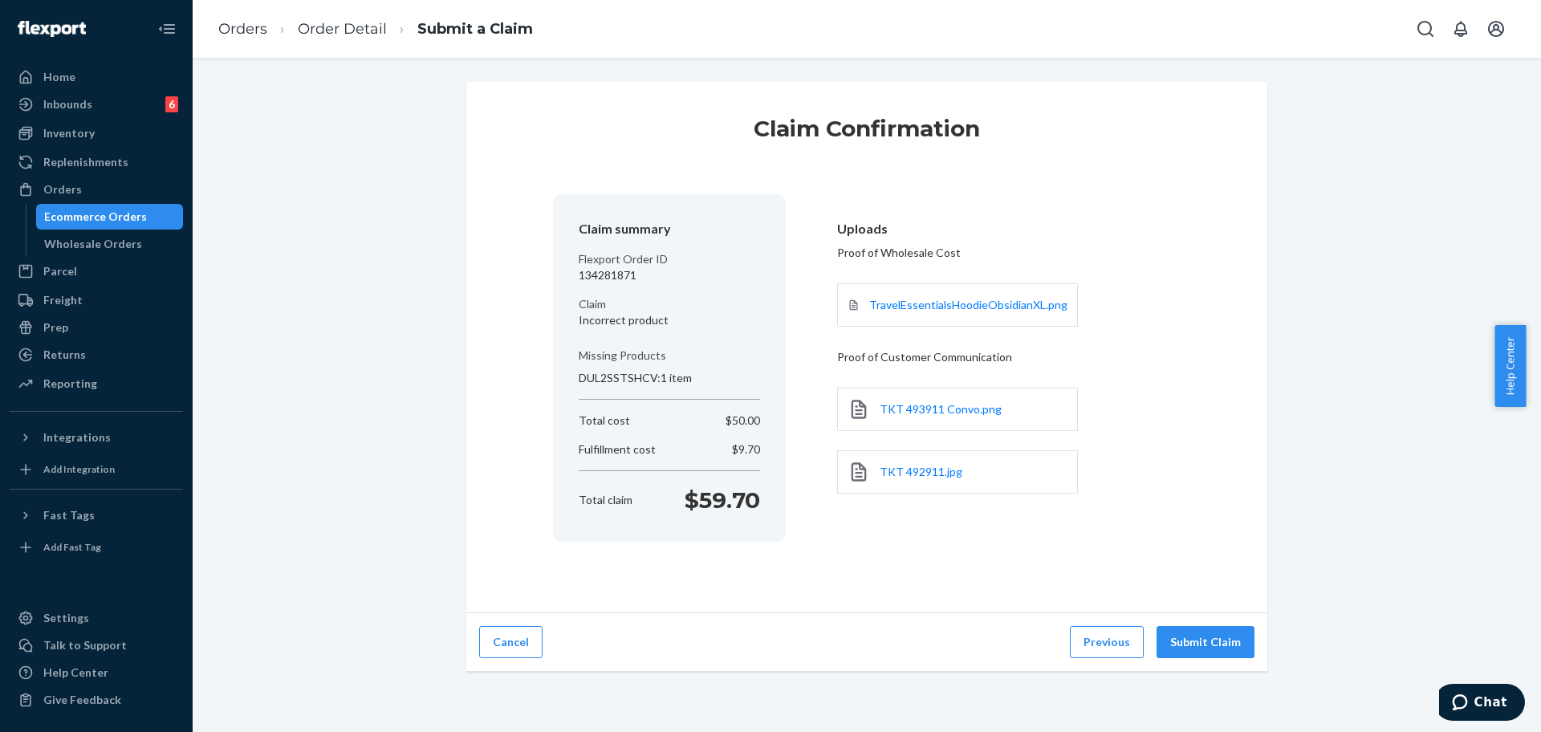
scroll to position [0, 0]
click at [1204, 646] on button "Submit Claim" at bounding box center [1205, 642] width 98 height 32
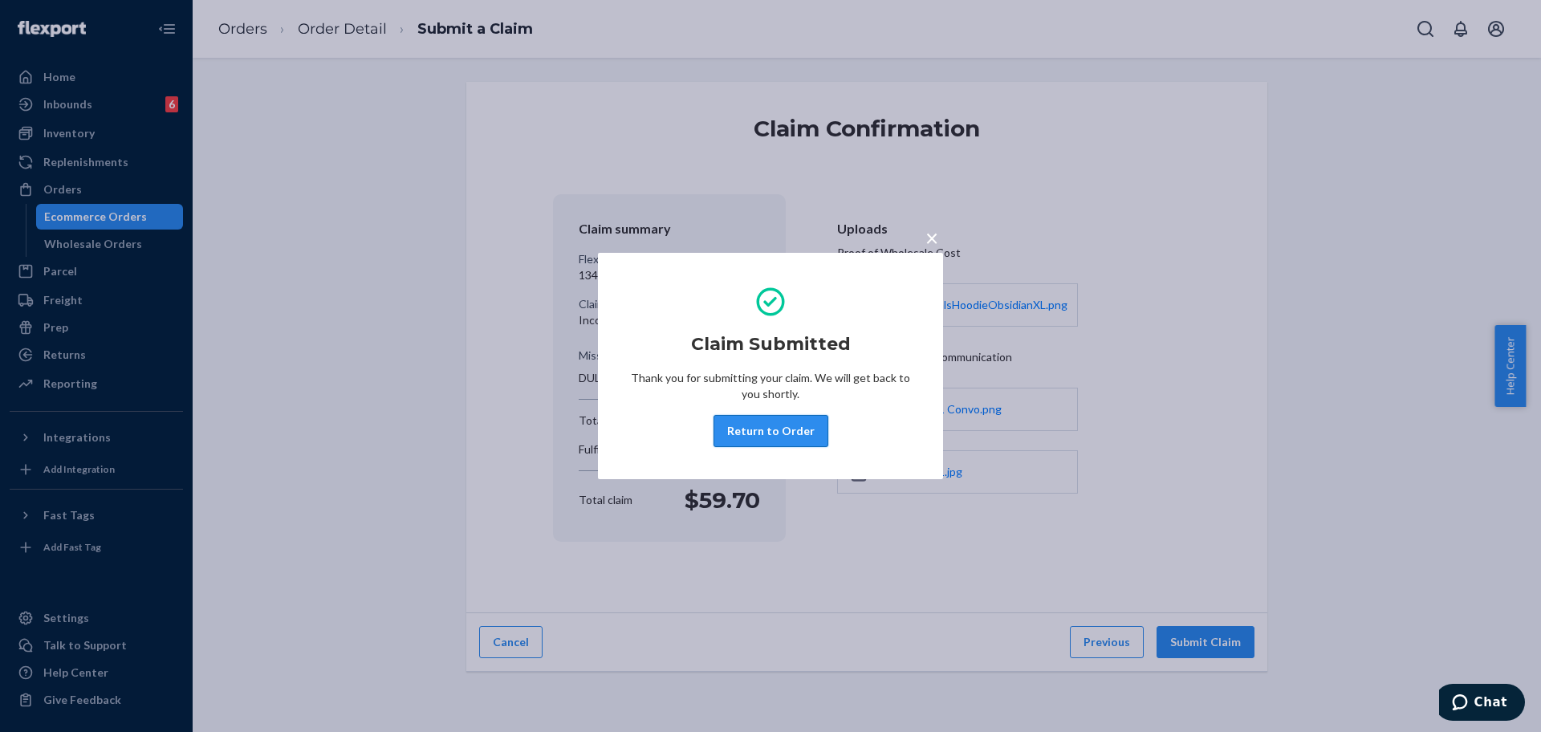
click at [762, 430] on button "Return to Order" at bounding box center [770, 431] width 115 height 32
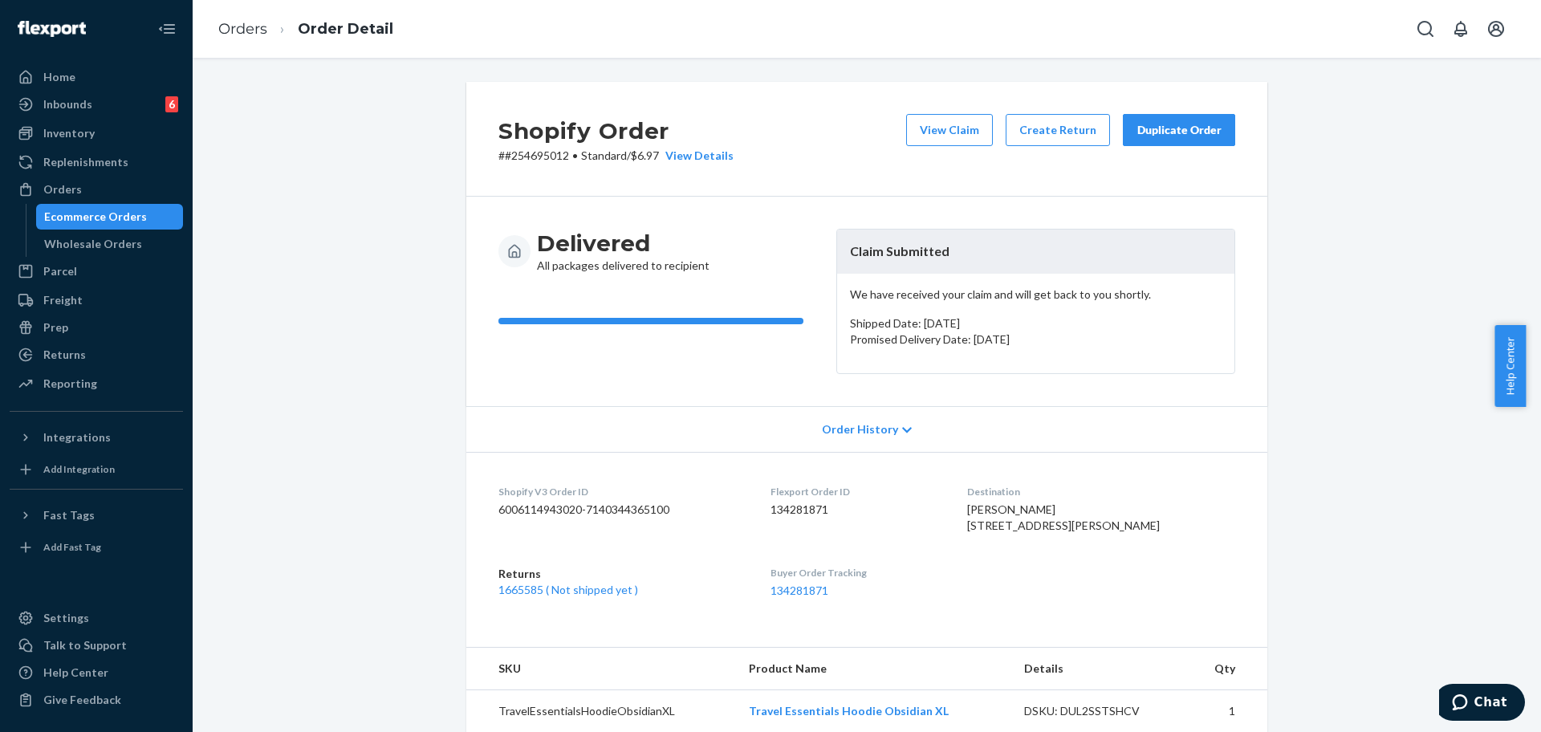
click at [1188, 127] on div "Duplicate Order" at bounding box center [1178, 130] width 85 height 16
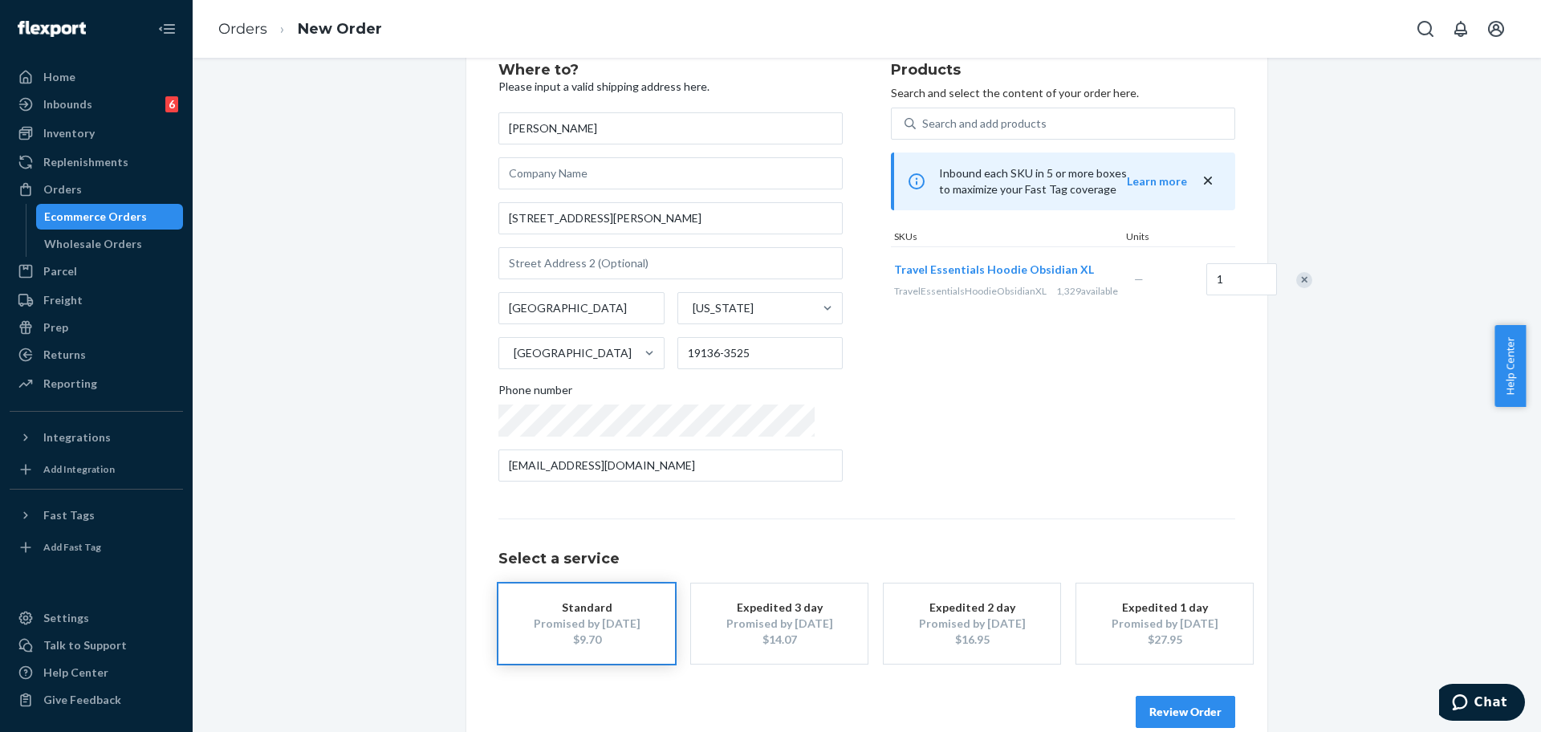
scroll to position [79, 0]
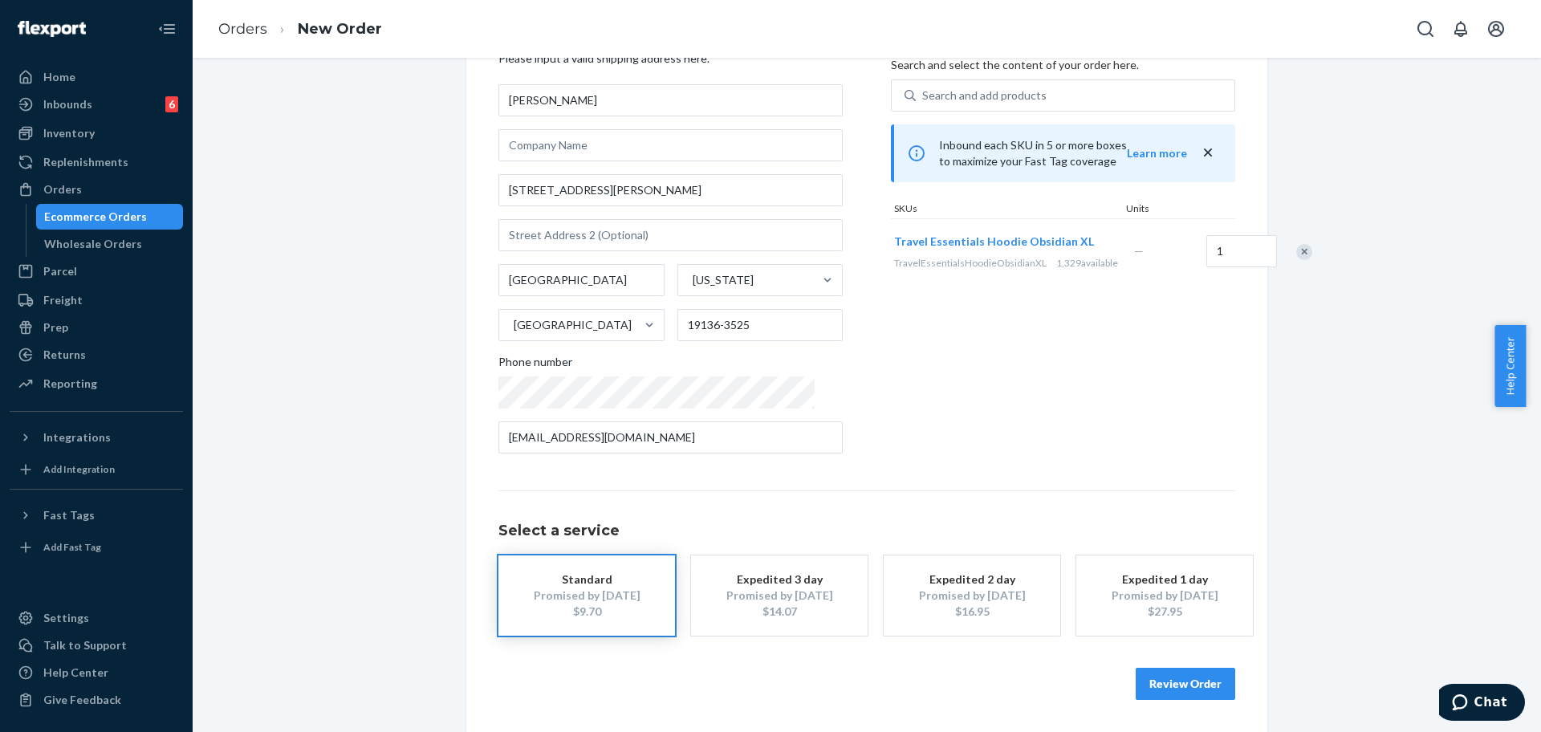
click at [1164, 694] on button "Review Order" at bounding box center [1185, 684] width 100 height 32
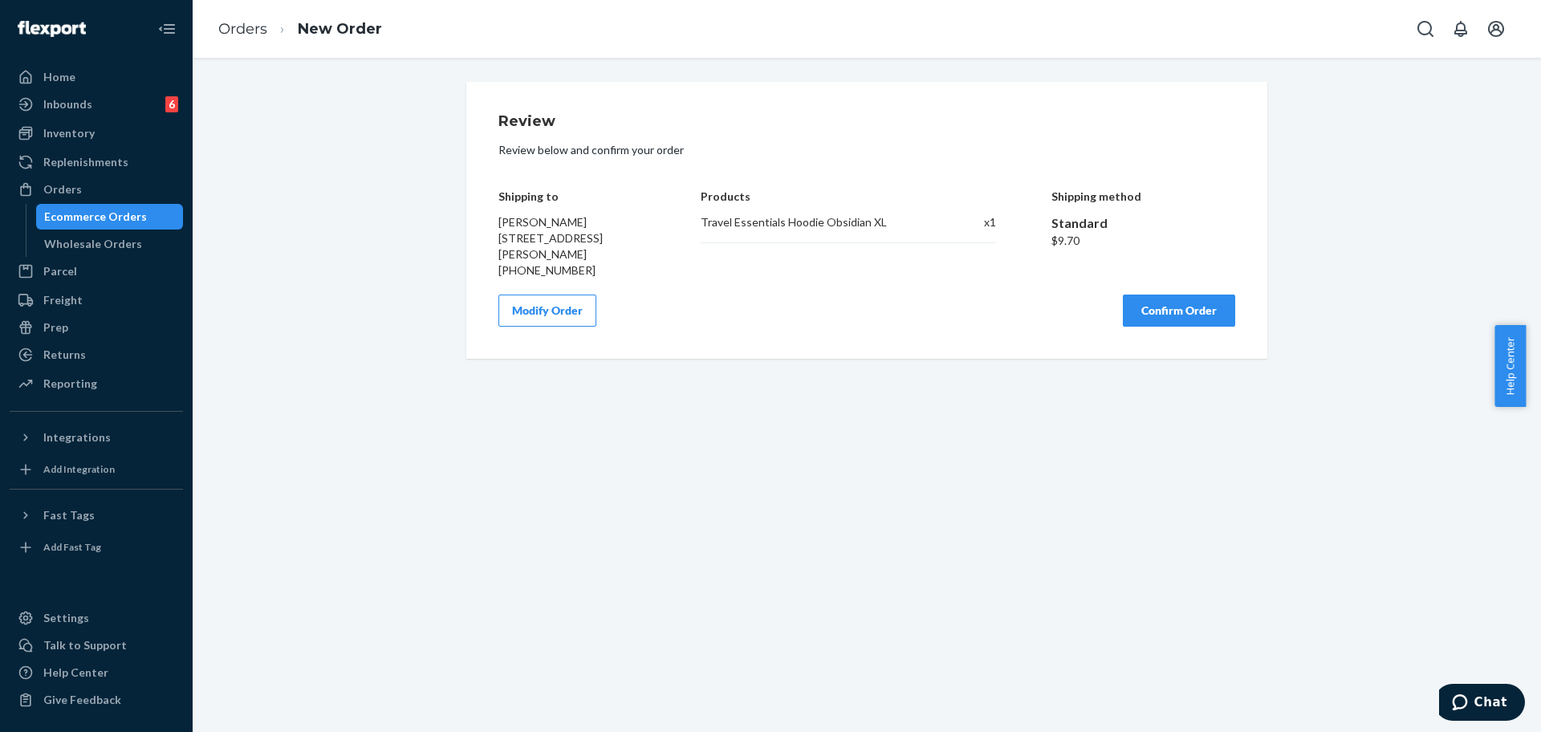
click at [1152, 305] on button "Confirm Order" at bounding box center [1179, 310] width 112 height 32
